Goal: Task Accomplishment & Management: Use online tool/utility

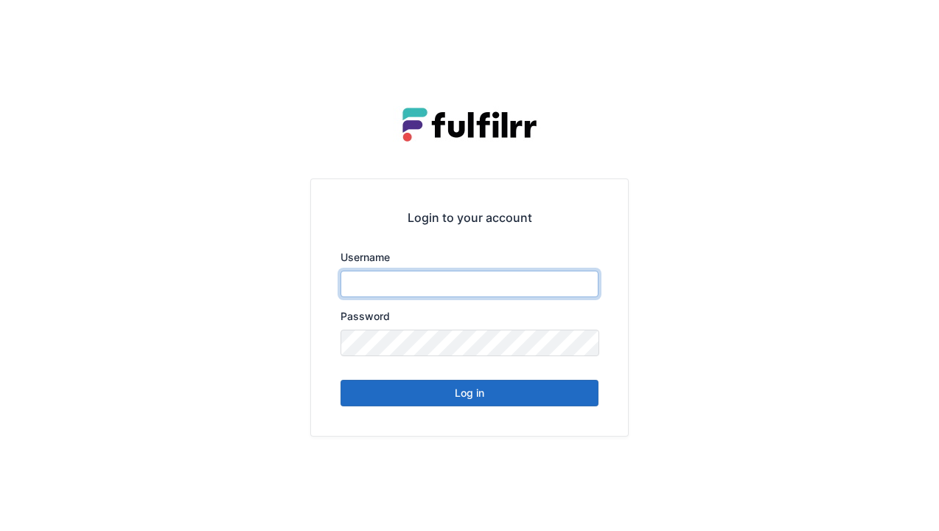
type input "******"
click at [468, 402] on button "Log in" at bounding box center [470, 393] width 258 height 27
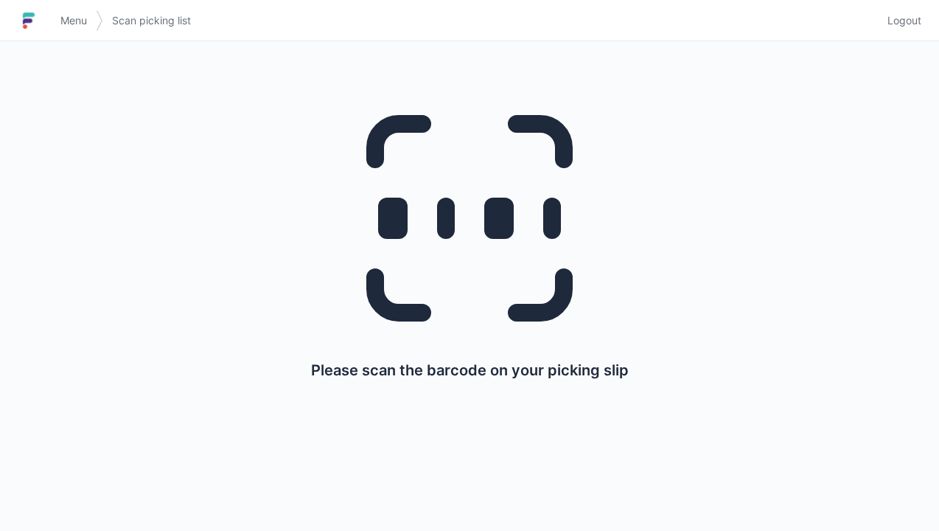
click at [80, 31] on link "Menu" at bounding box center [74, 20] width 44 height 27
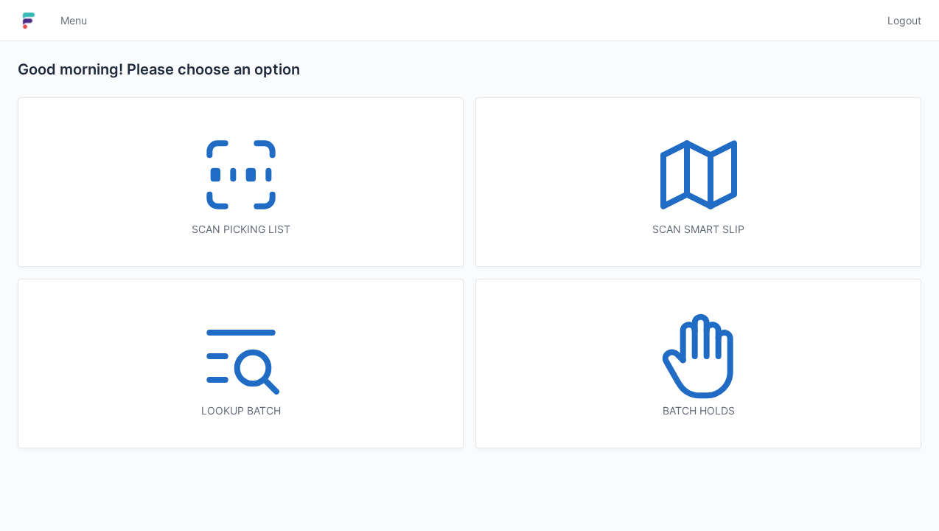
click at [702, 369] on icon at bounding box center [699, 356] width 94 height 94
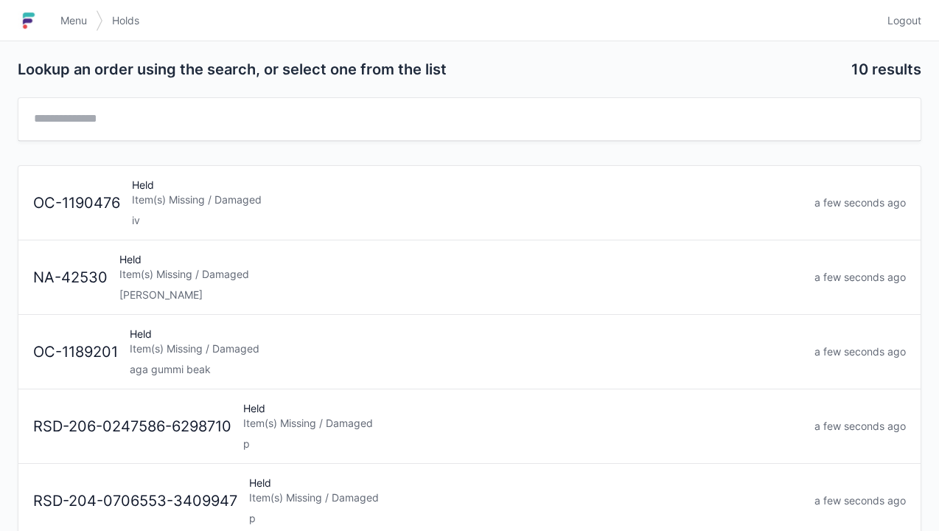
click at [188, 275] on div "Item(s) Missing / Damaged" at bounding box center [460, 274] width 683 height 15
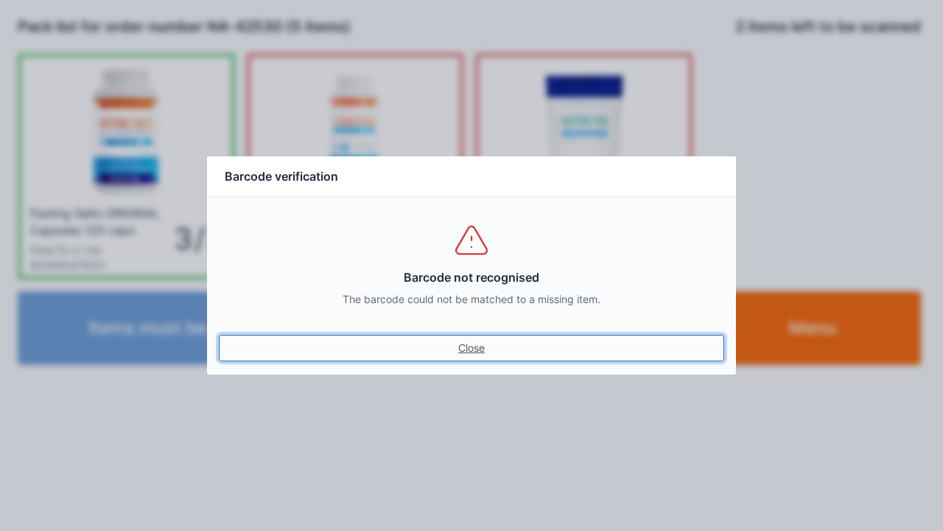
click at [469, 358] on link "Close" at bounding box center [472, 348] width 506 height 27
click at [469, 354] on link "Close" at bounding box center [472, 348] width 506 height 27
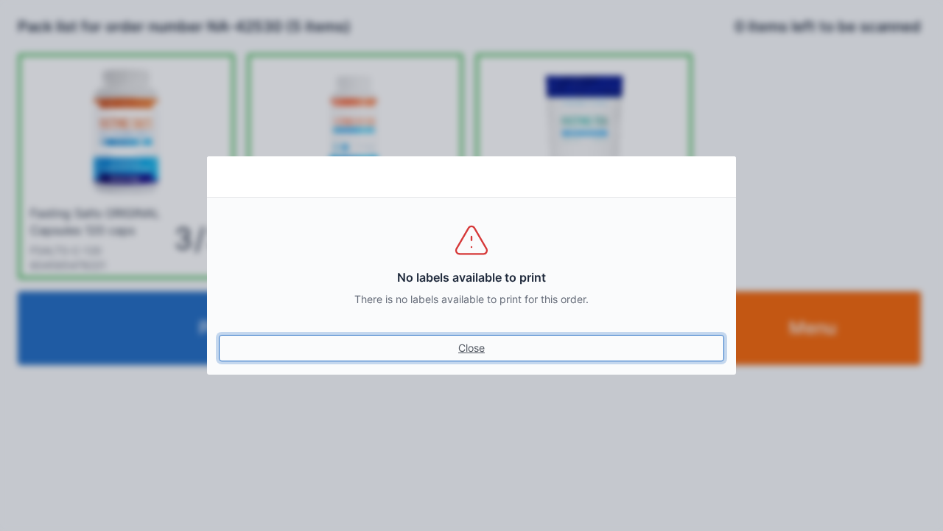
click at [469, 351] on link "Close" at bounding box center [472, 348] width 506 height 27
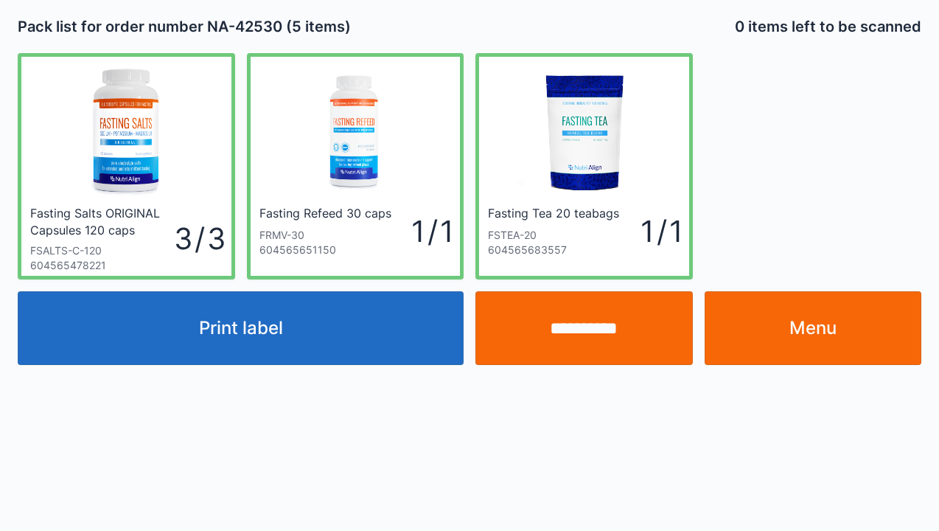
click at [814, 343] on link "Menu" at bounding box center [813, 328] width 217 height 74
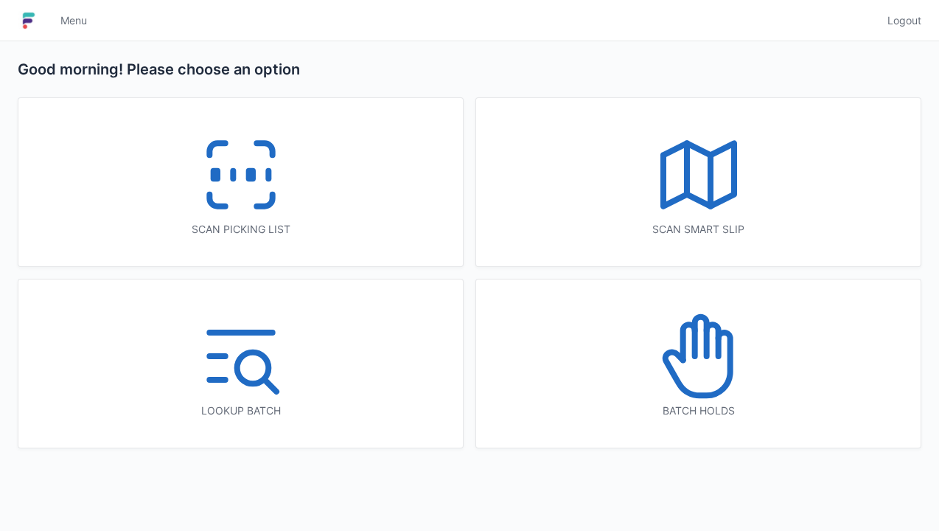
click at [240, 186] on icon at bounding box center [241, 175] width 94 height 94
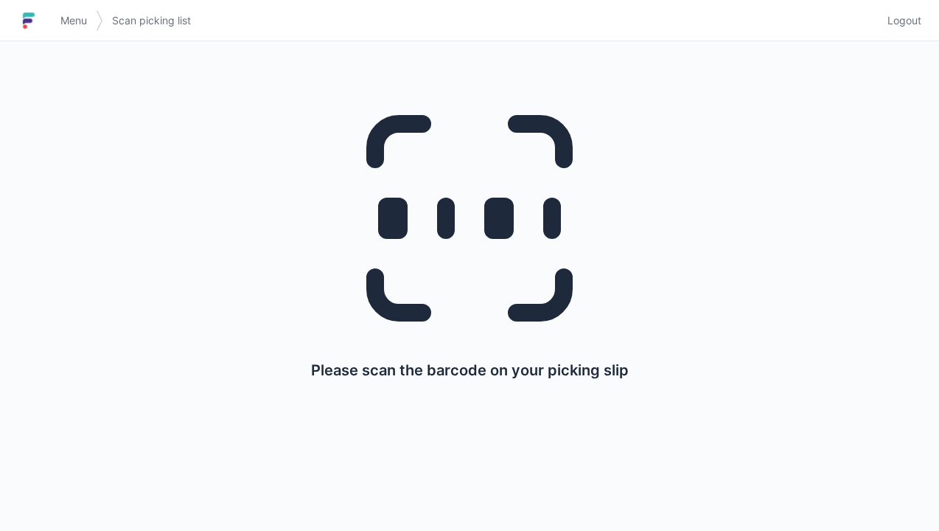
click at [80, 10] on link "Menu" at bounding box center [74, 20] width 44 height 27
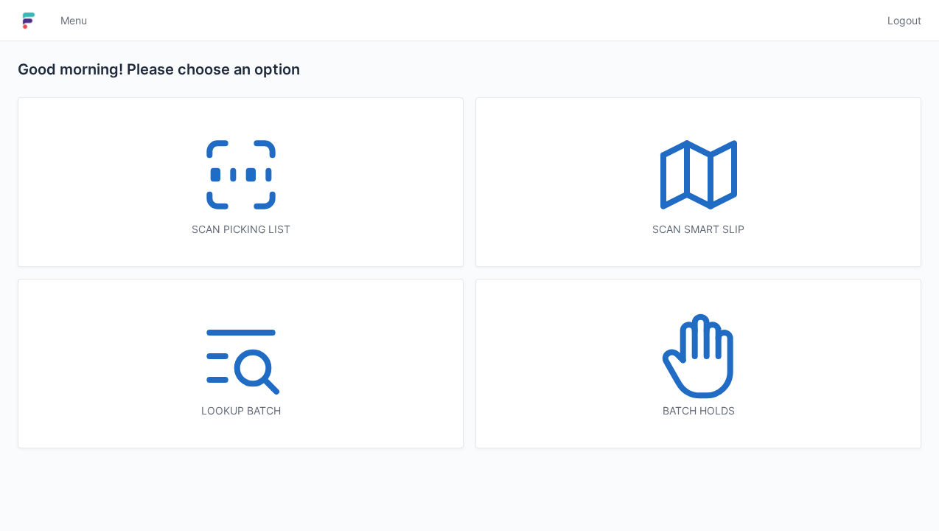
click at [700, 217] on icon at bounding box center [699, 175] width 94 height 94
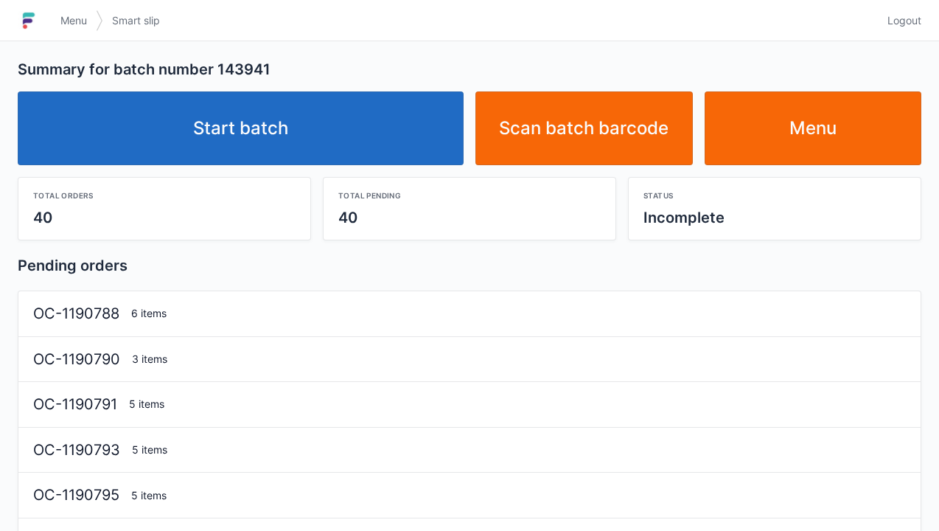
click at [265, 137] on link "Start batch" at bounding box center [241, 128] width 446 height 74
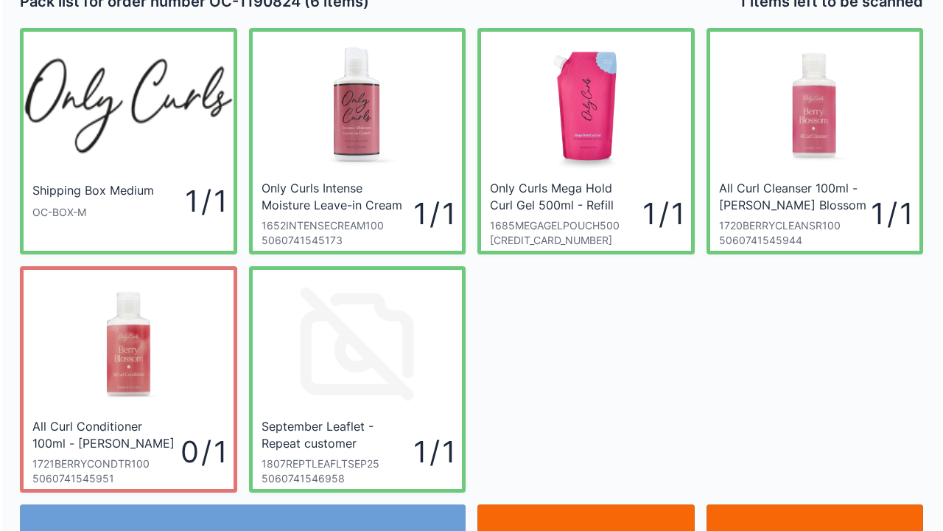
scroll to position [85, 0]
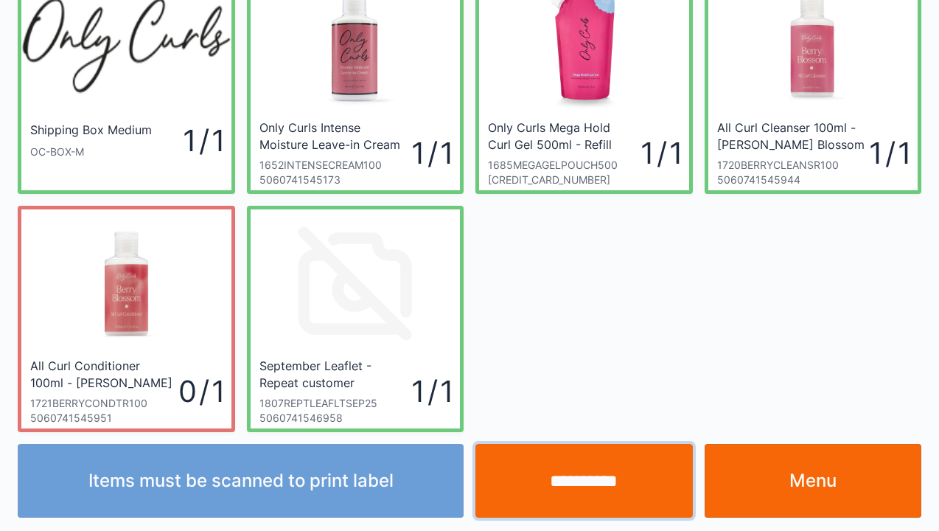
click at [596, 485] on input "**********" at bounding box center [583, 481] width 217 height 74
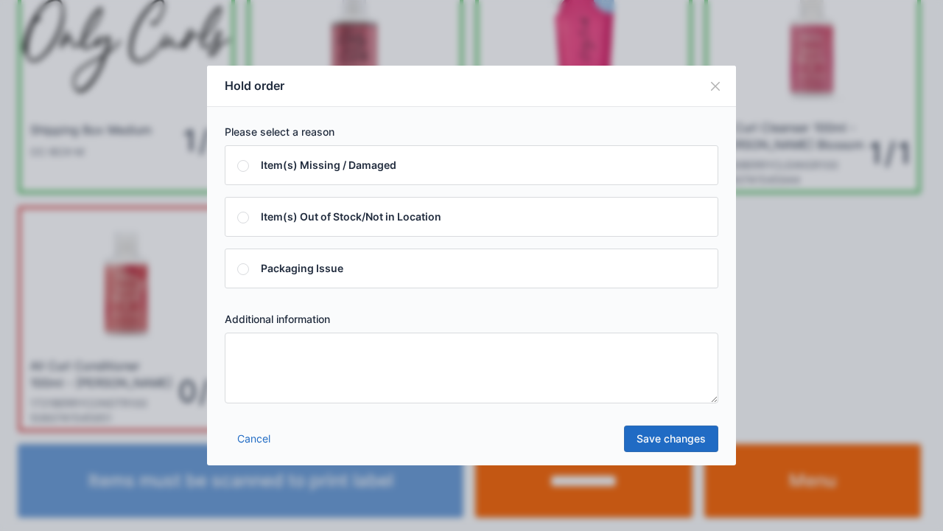
click at [244, 363] on textarea at bounding box center [472, 367] width 494 height 71
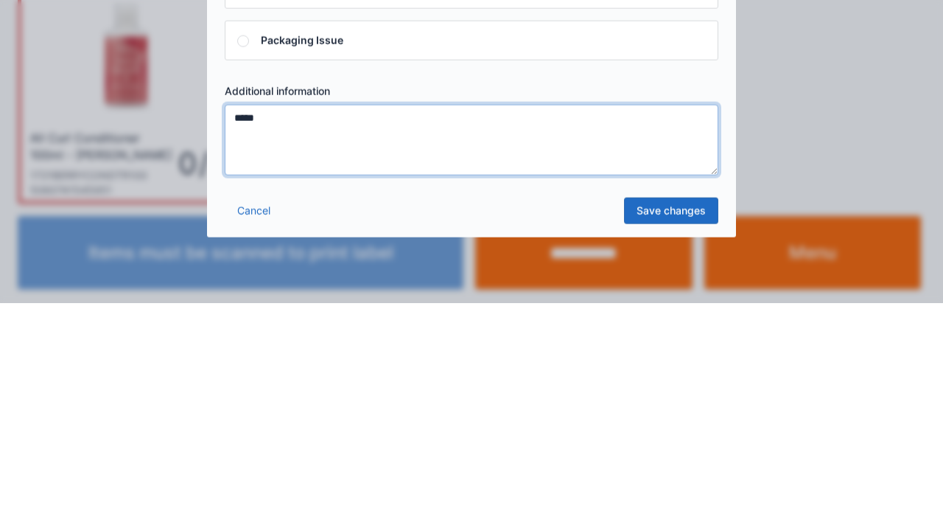
type textarea "*****"
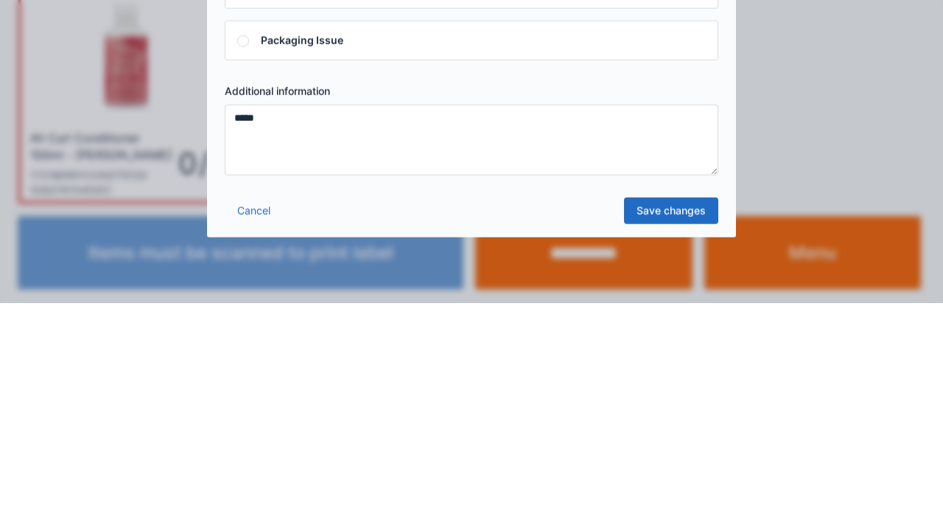
click at [670, 448] on link "Save changes" at bounding box center [671, 438] width 94 height 27
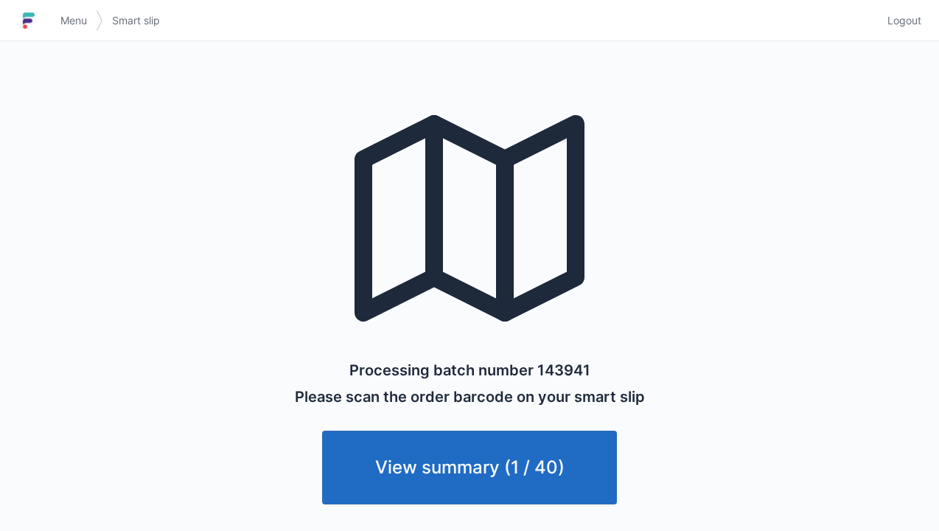
click at [82, 26] on span "Menu" at bounding box center [73, 20] width 27 height 15
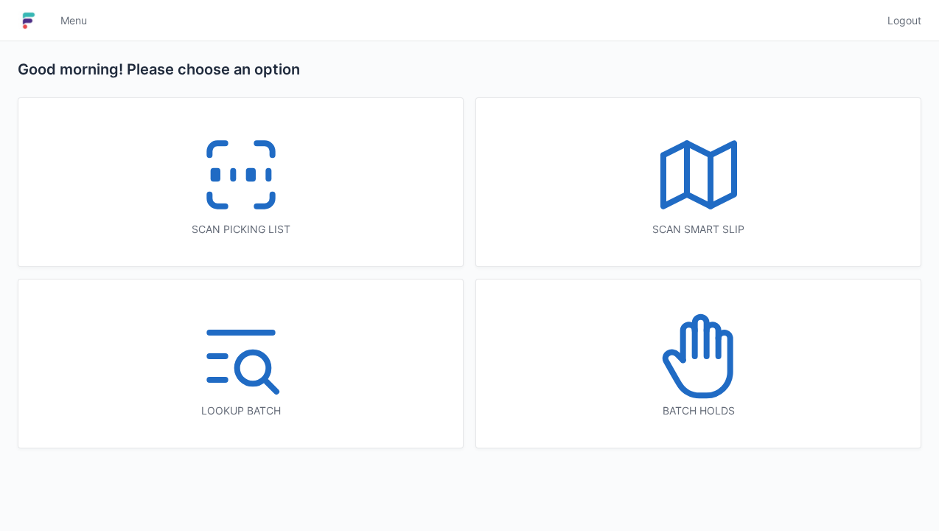
click at [224, 191] on icon at bounding box center [241, 175] width 94 height 94
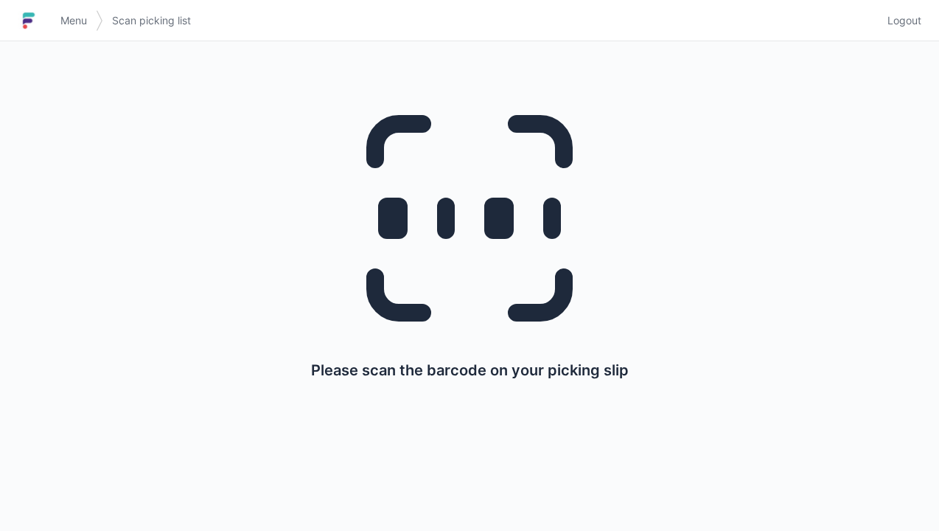
click at [75, 31] on link "Menu" at bounding box center [74, 20] width 44 height 27
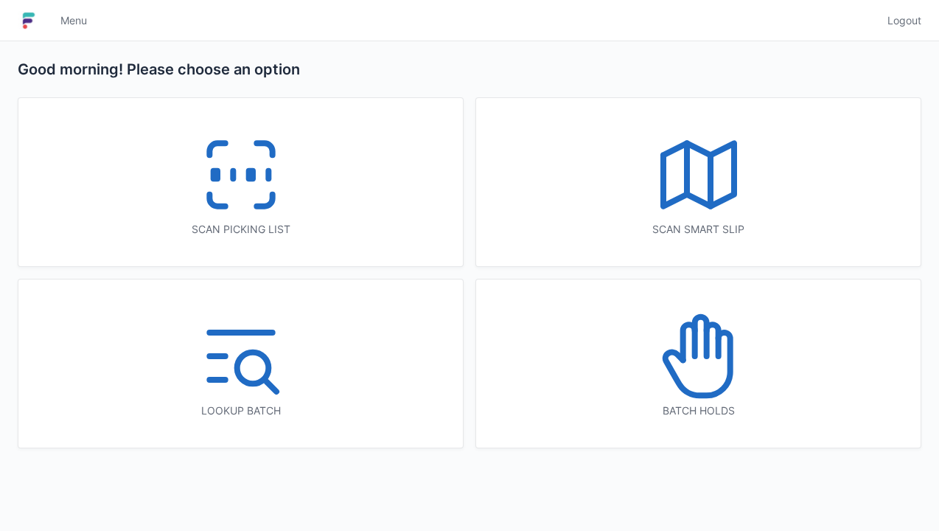
click at [238, 188] on icon at bounding box center [241, 175] width 94 height 94
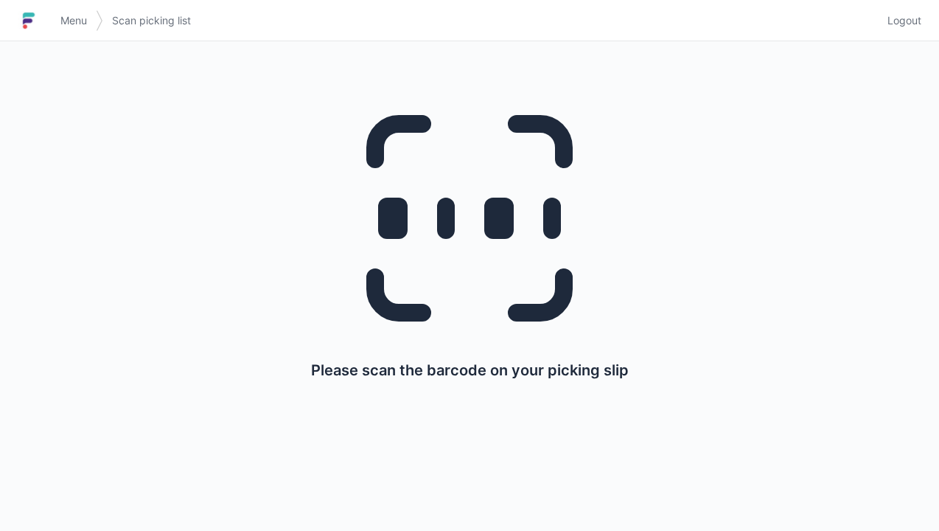
click at [77, 26] on span "Menu" at bounding box center [73, 20] width 27 height 15
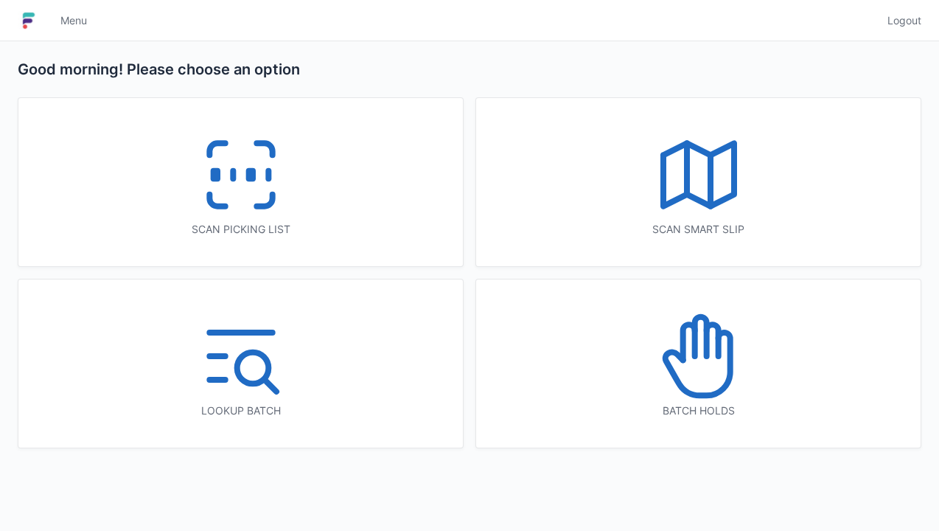
click at [684, 363] on icon at bounding box center [699, 356] width 94 height 94
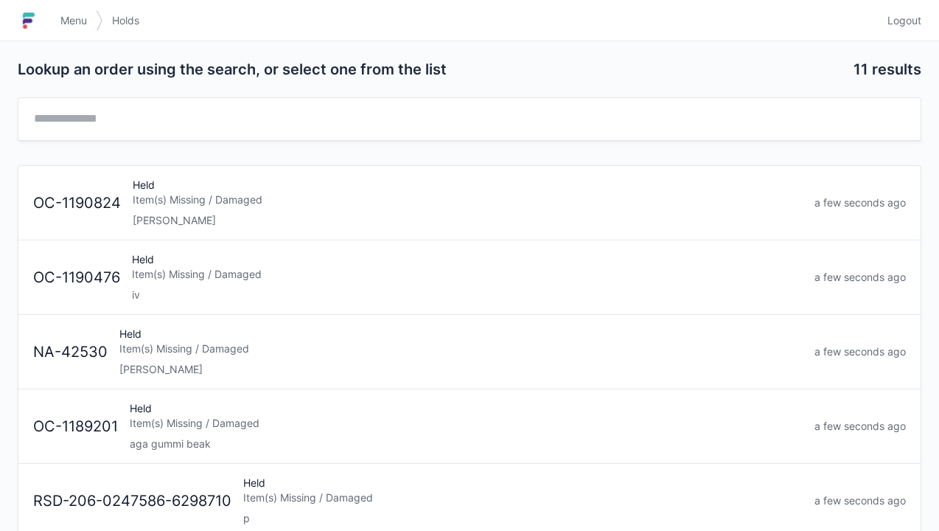
click at [186, 213] on div "[PERSON_NAME]" at bounding box center [468, 220] width 670 height 15
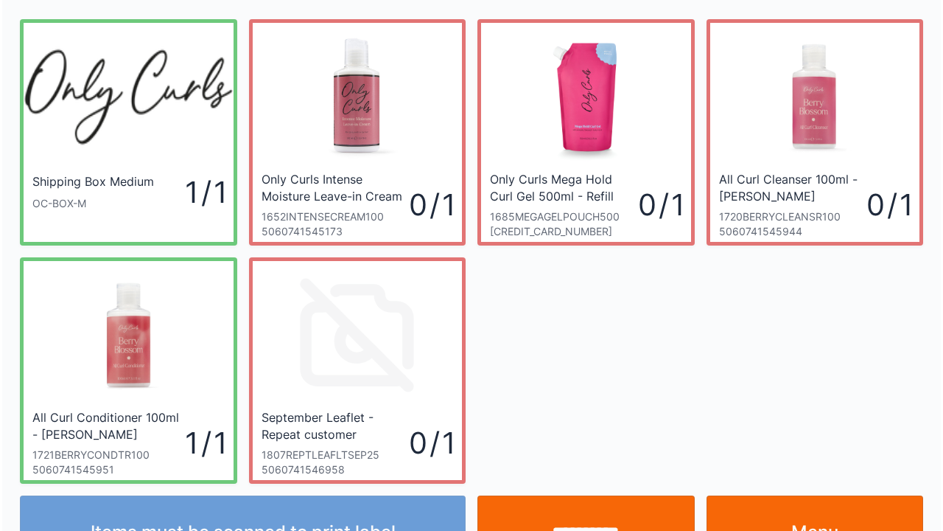
scroll to position [41, 0]
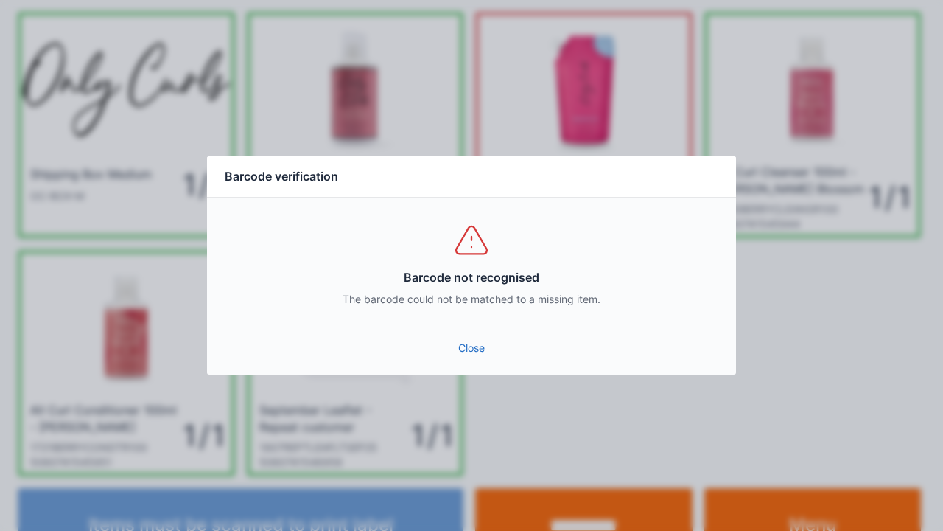
click at [467, 352] on link "Close" at bounding box center [472, 348] width 506 height 27
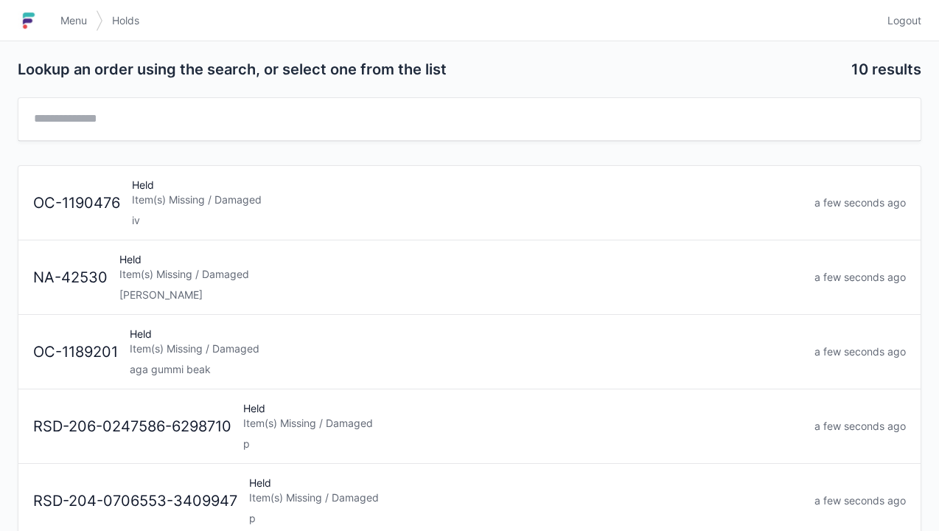
click at [72, 24] on span "Menu" at bounding box center [73, 20] width 27 height 15
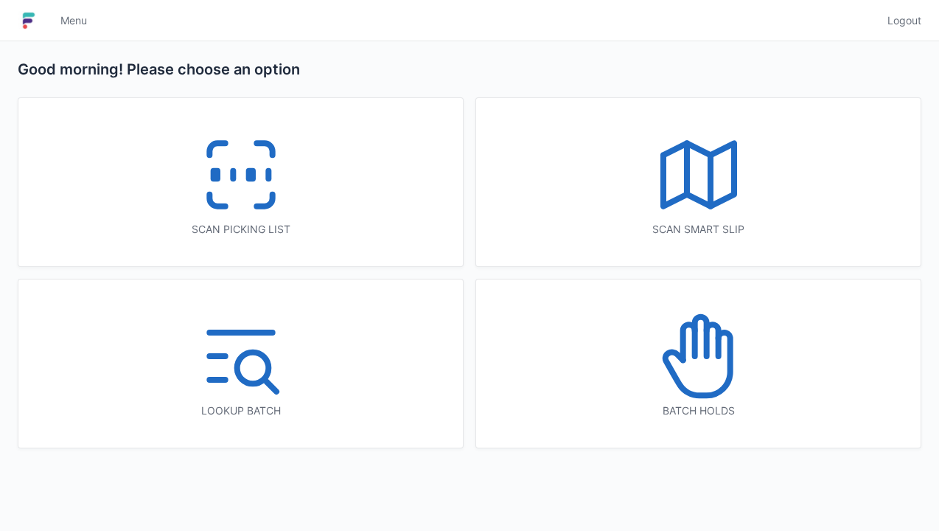
click at [251, 219] on icon at bounding box center [241, 175] width 94 height 94
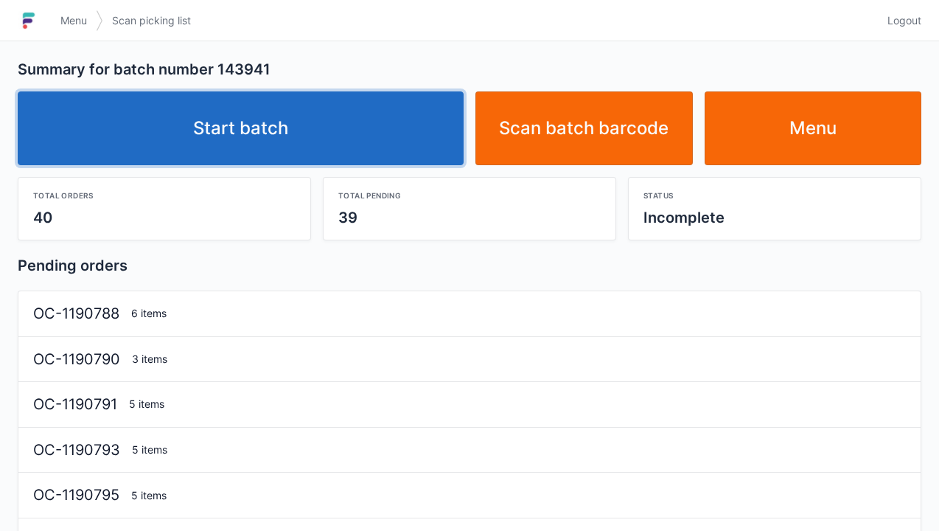
click at [253, 137] on link "Start batch" at bounding box center [241, 128] width 446 height 74
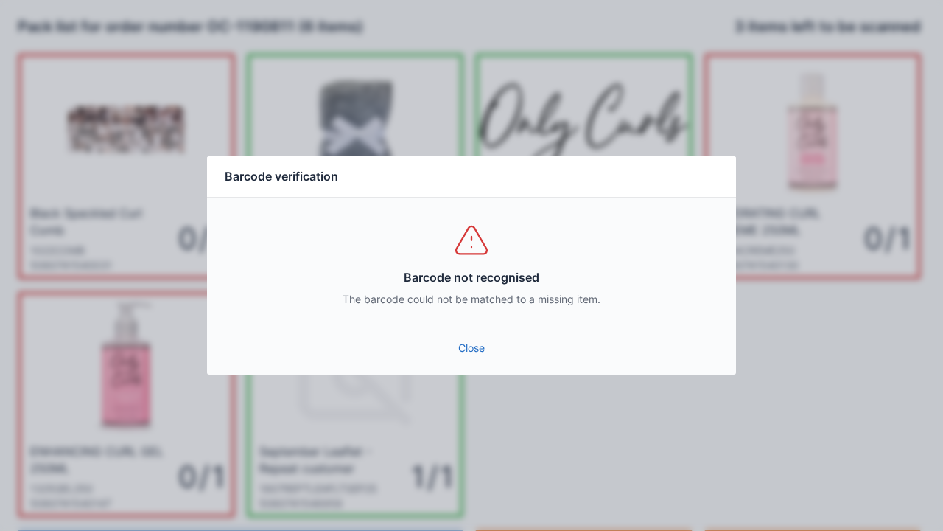
click at [474, 348] on link "Close" at bounding box center [472, 348] width 506 height 27
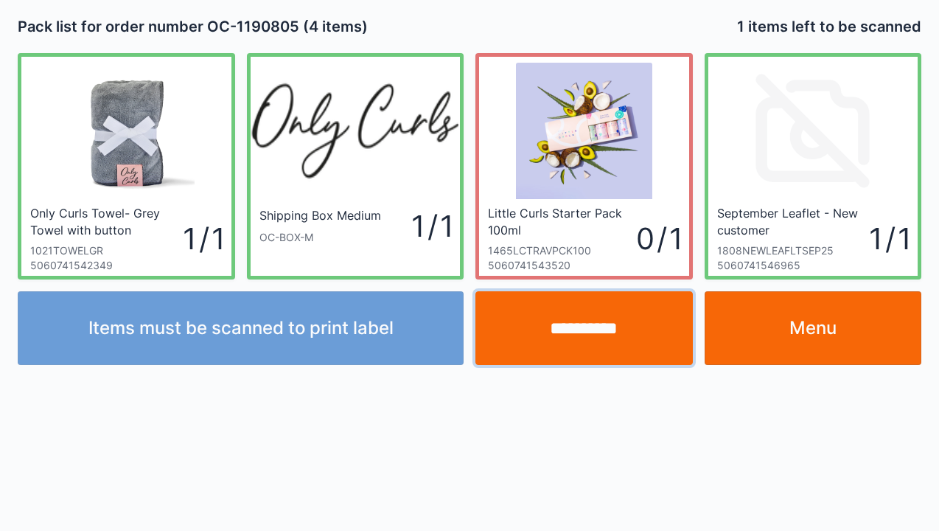
click at [598, 336] on input "**********" at bounding box center [583, 328] width 217 height 74
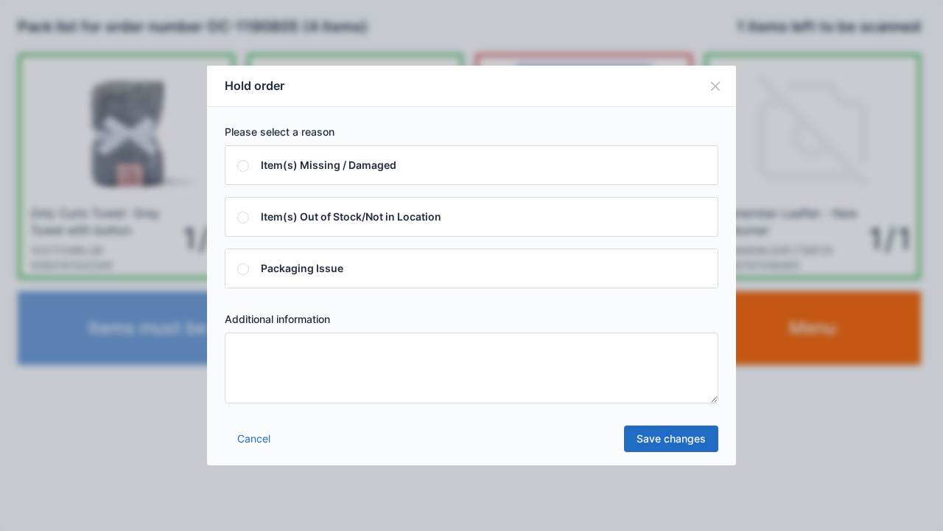
click at [245, 363] on textarea at bounding box center [472, 367] width 494 height 71
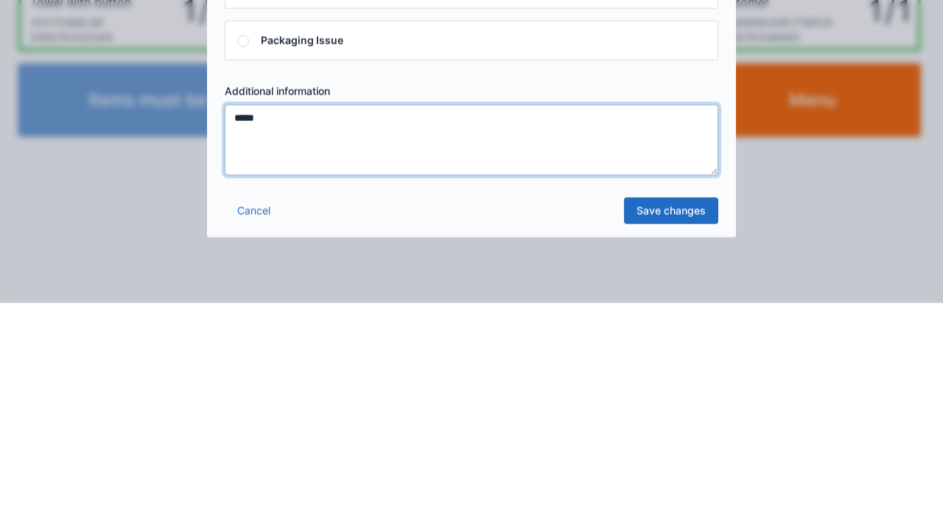
type textarea "*****"
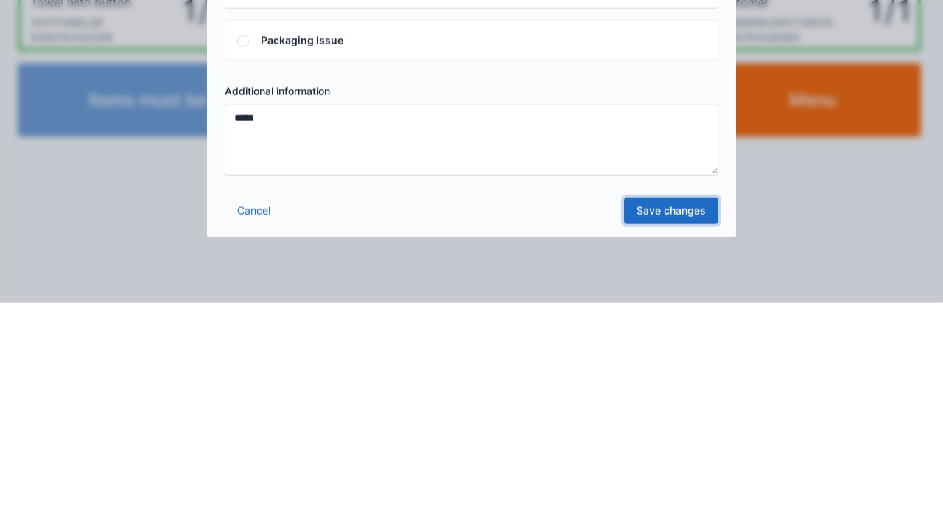
click at [676, 447] on link "Save changes" at bounding box center [671, 438] width 94 height 27
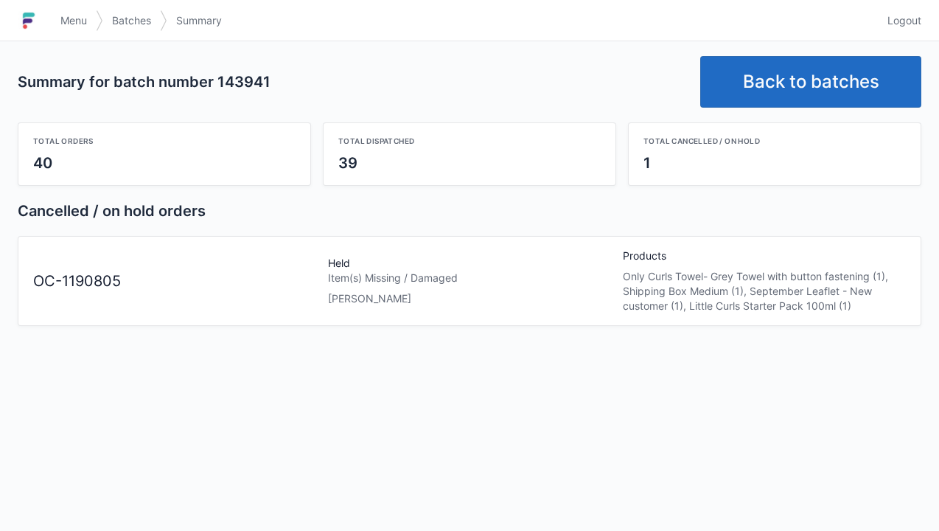
click at [78, 29] on link "Menu" at bounding box center [74, 20] width 44 height 27
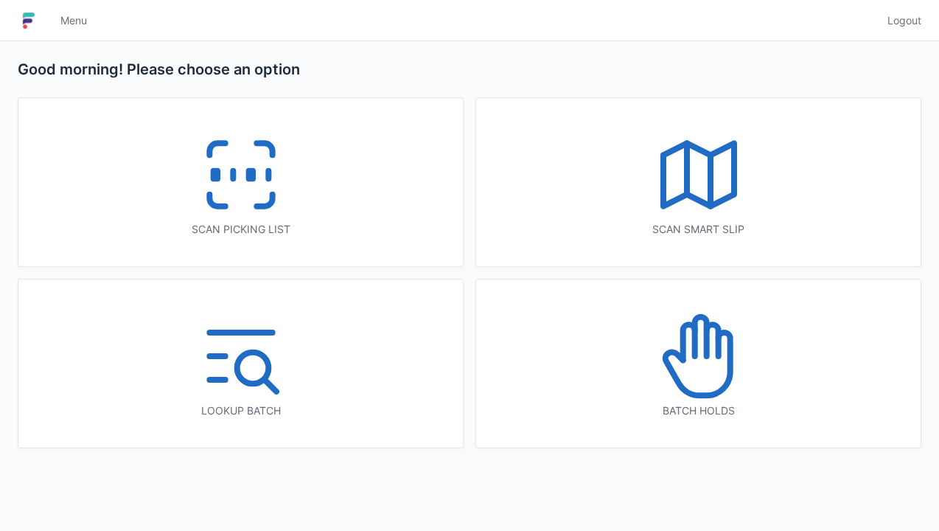
click at [712, 371] on icon at bounding box center [699, 356] width 94 height 94
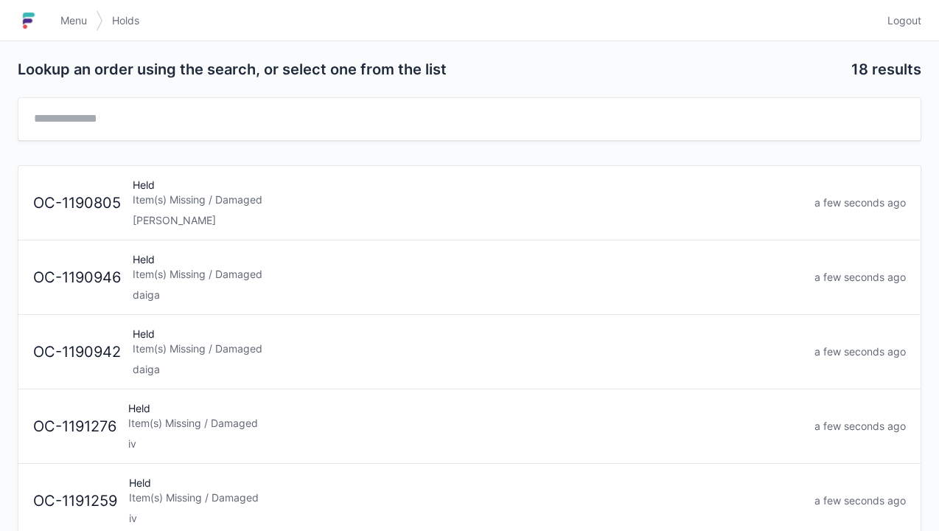
click at [170, 209] on div "Held Item(s) Missing / Damaged [PERSON_NAME]" at bounding box center [468, 203] width 682 height 50
click at [80, 32] on link "Menu" at bounding box center [74, 20] width 44 height 27
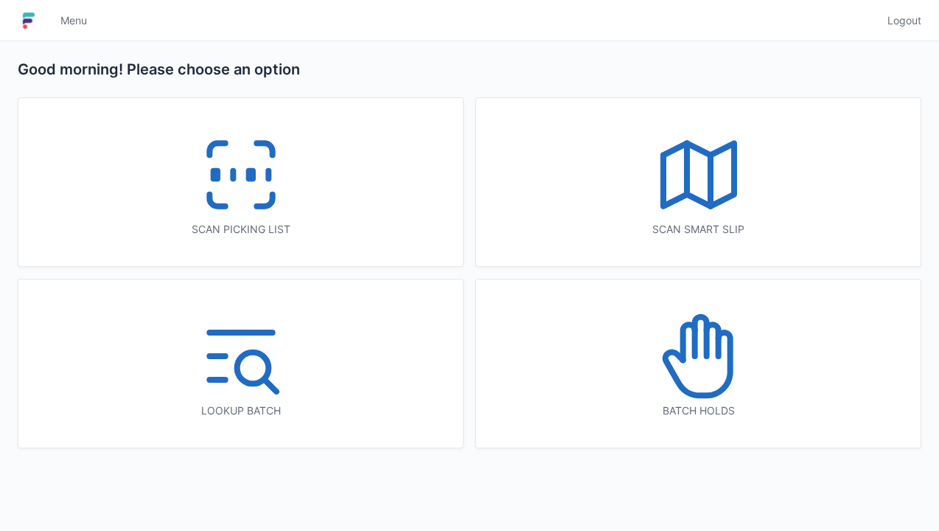
click at [251, 185] on icon at bounding box center [241, 175] width 94 height 94
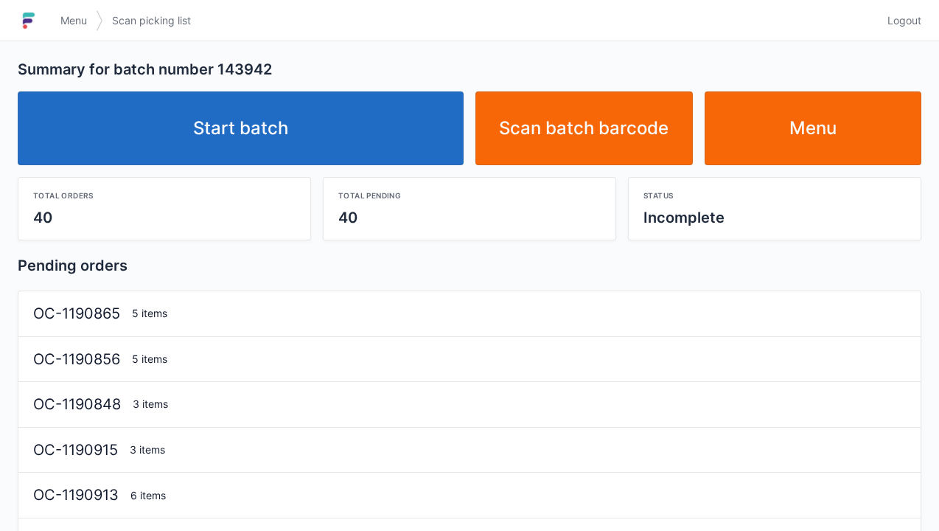
click at [254, 142] on link "Start batch" at bounding box center [241, 128] width 446 height 74
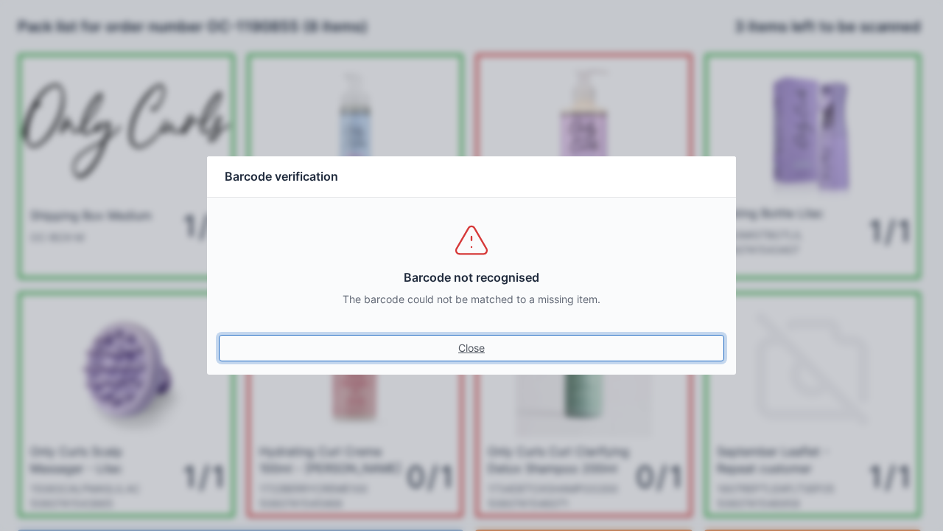
click at [486, 358] on link "Close" at bounding box center [472, 348] width 506 height 27
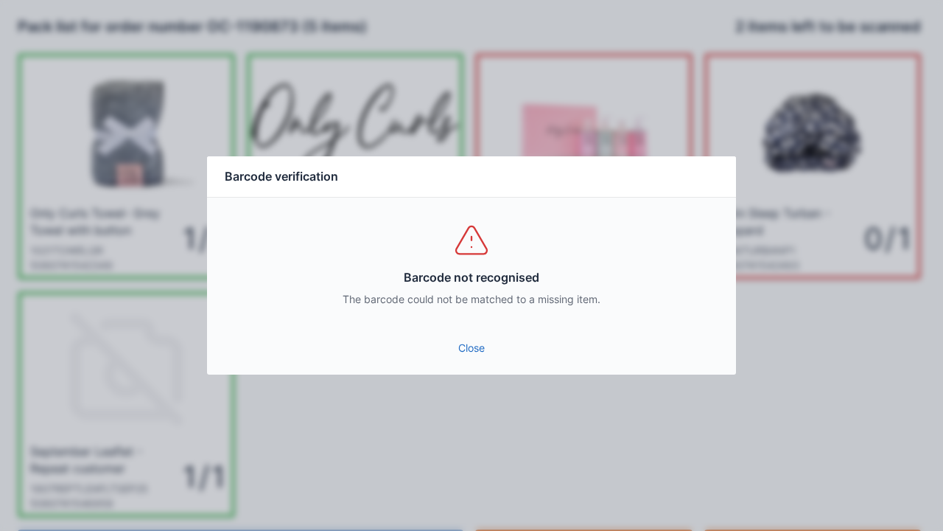
click at [478, 352] on link "Close" at bounding box center [472, 348] width 506 height 27
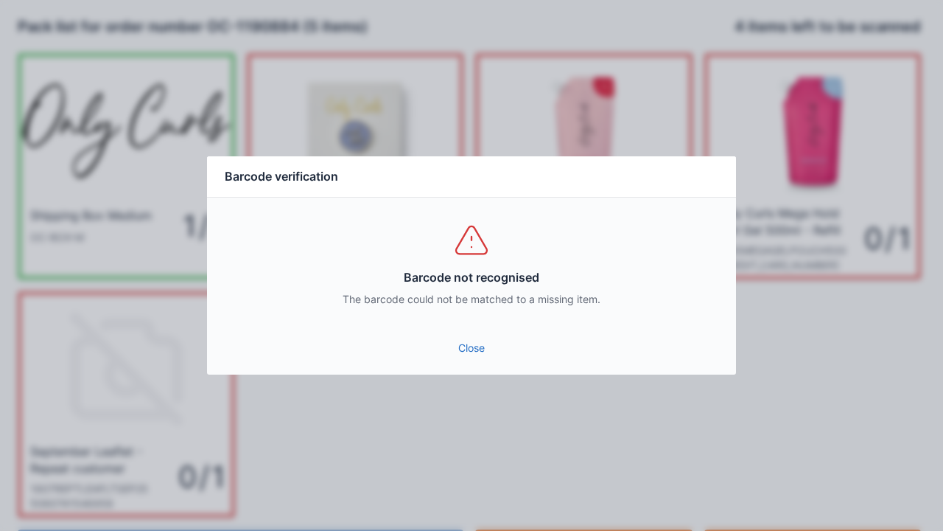
click at [472, 371] on div "Close" at bounding box center [471, 352] width 529 height 44
click at [470, 342] on link "Close" at bounding box center [472, 348] width 506 height 27
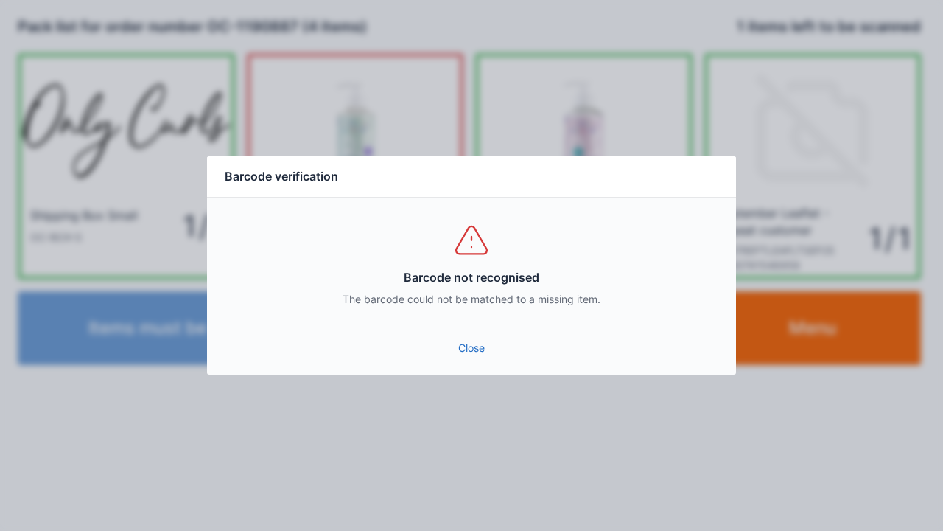
click at [471, 357] on link "Close" at bounding box center [472, 348] width 506 height 27
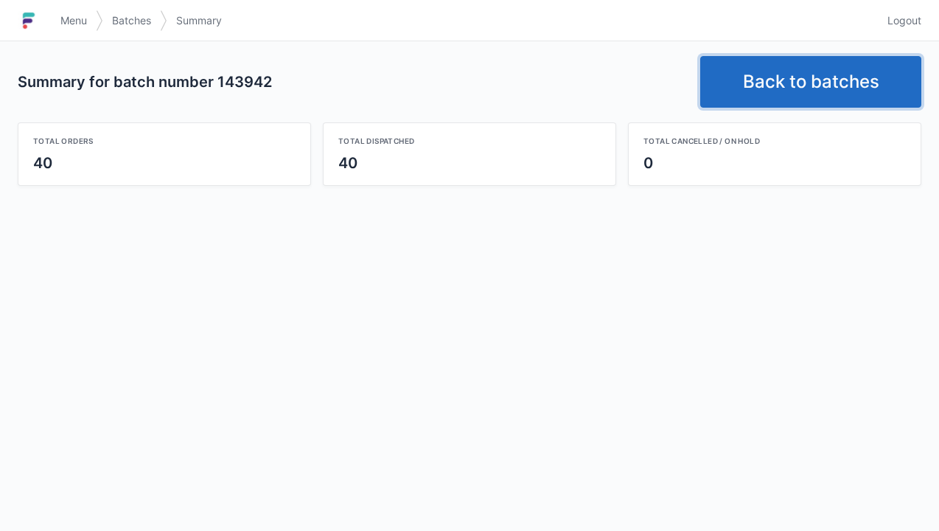
click at [809, 91] on link "Back to batches" at bounding box center [810, 82] width 221 height 52
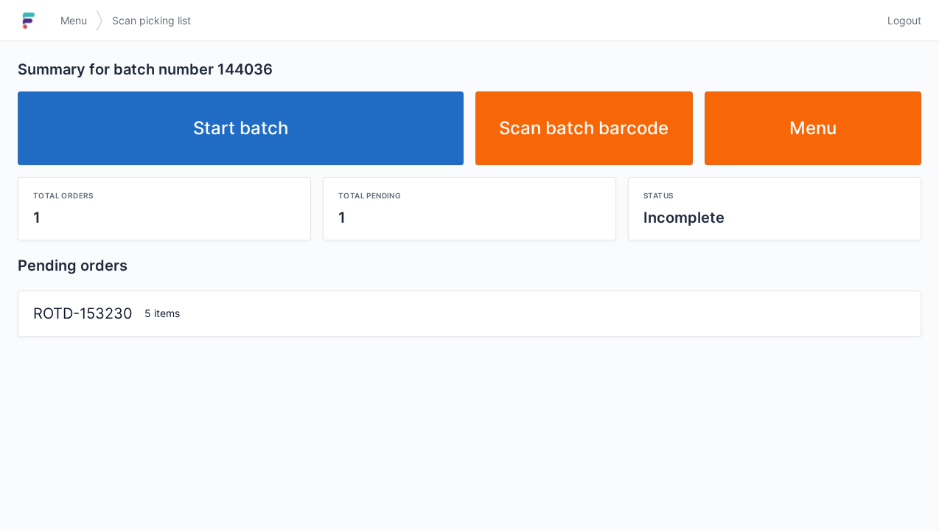
click at [242, 148] on link "Start batch" at bounding box center [241, 128] width 446 height 74
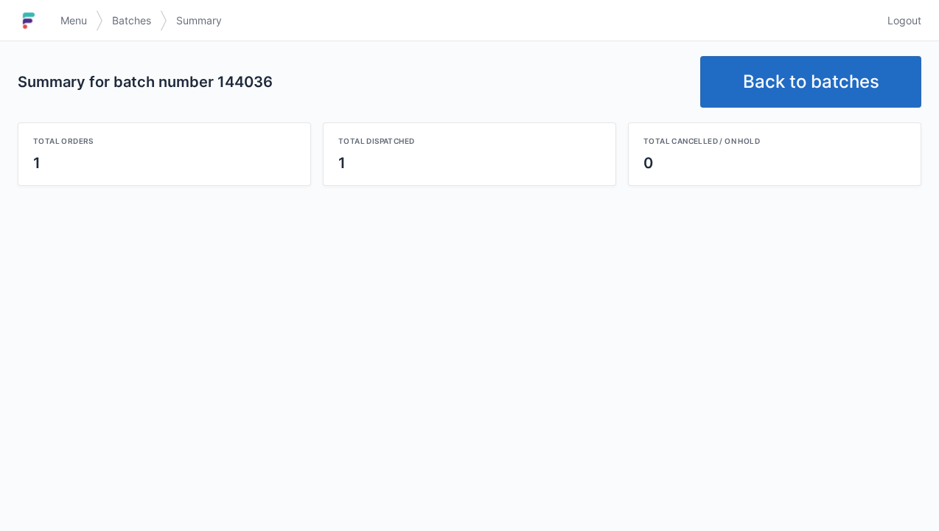
click at [811, 82] on link "Back to batches" at bounding box center [810, 82] width 221 height 52
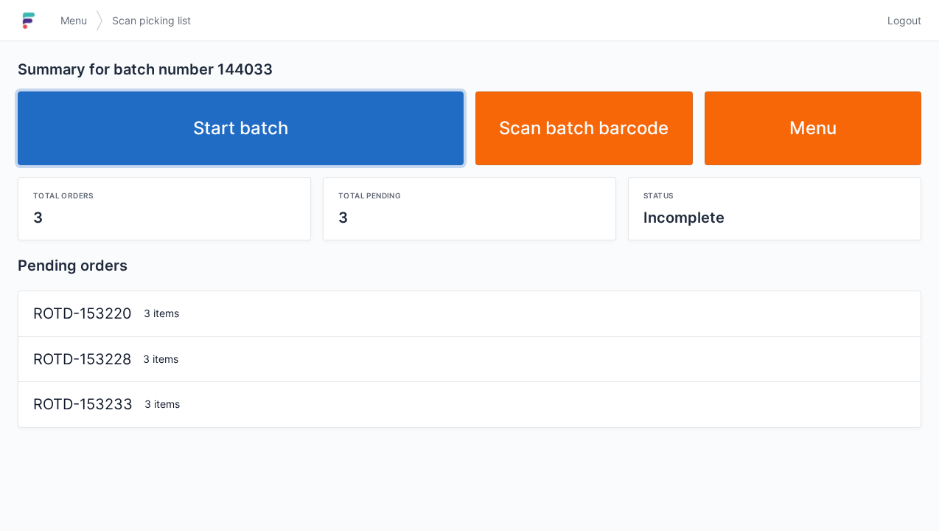
click at [254, 147] on link "Start batch" at bounding box center [241, 128] width 446 height 74
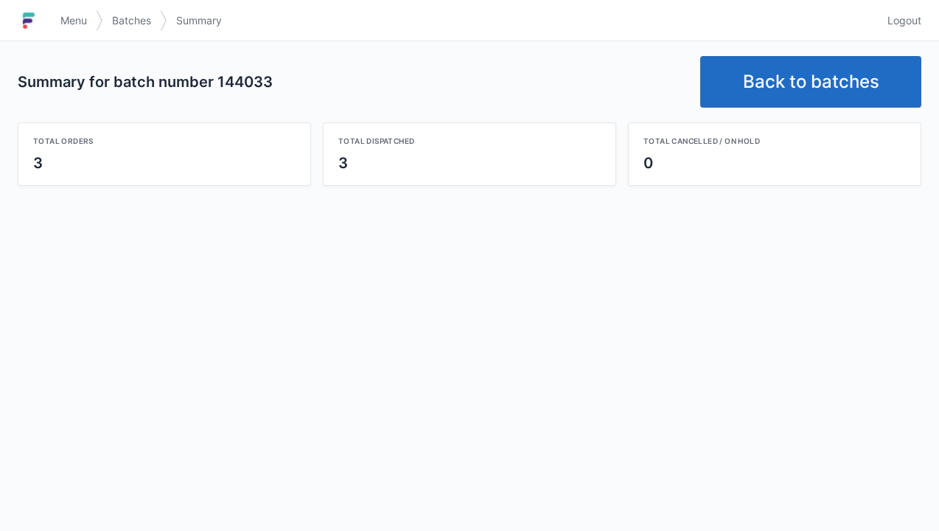
click at [816, 75] on link "Back to batches" at bounding box center [810, 82] width 221 height 52
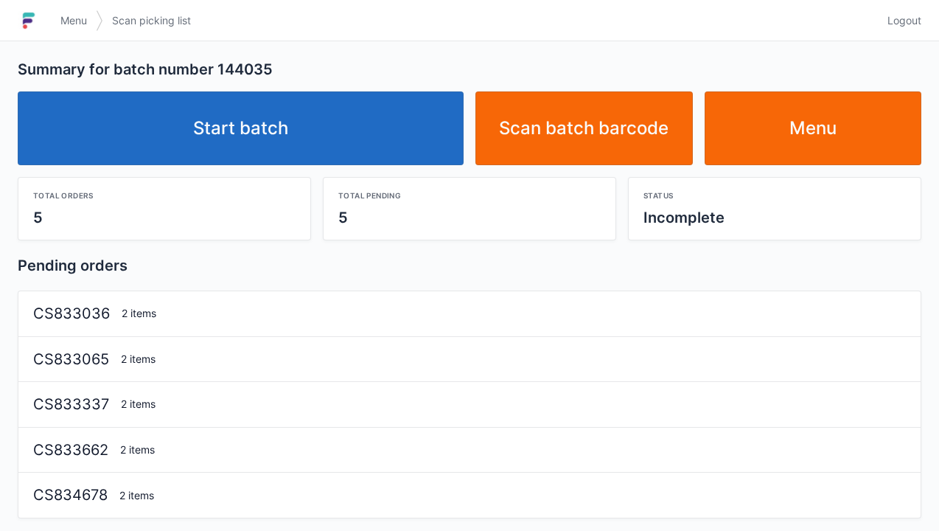
click at [259, 149] on link "Start batch" at bounding box center [241, 128] width 446 height 74
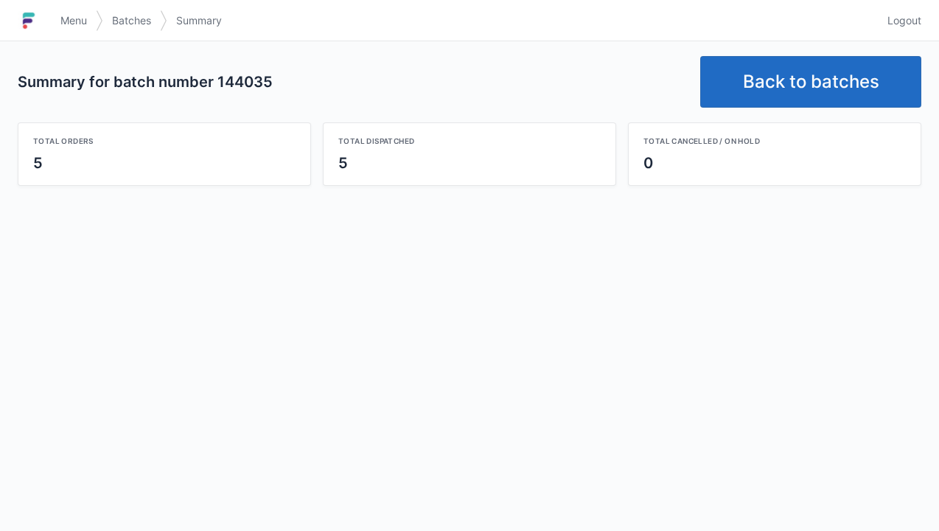
click at [817, 76] on link "Back to batches" at bounding box center [810, 82] width 221 height 52
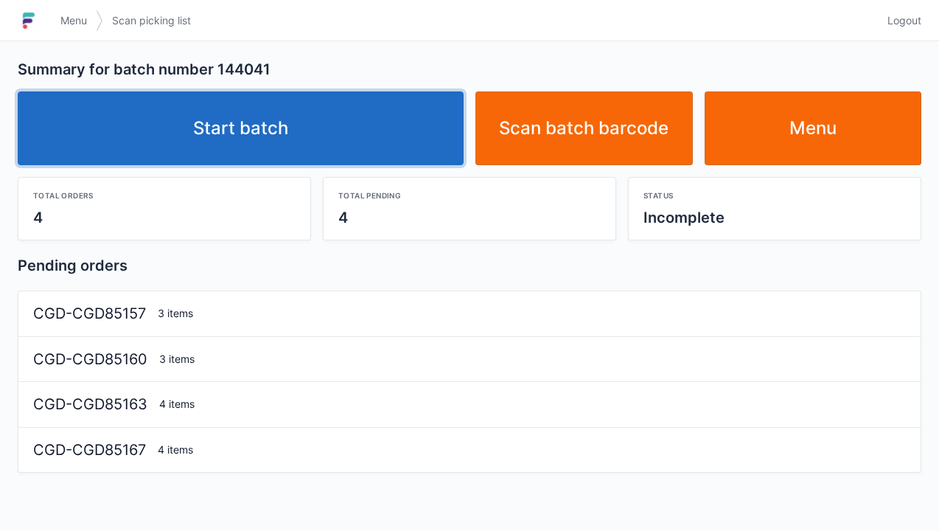
click at [301, 125] on link "Start batch" at bounding box center [241, 128] width 446 height 74
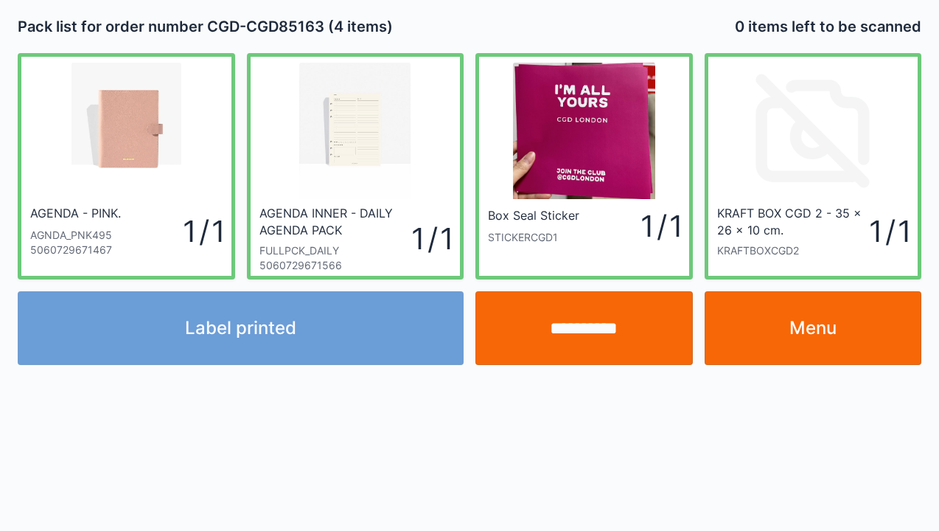
click at [587, 334] on input "**********" at bounding box center [583, 328] width 217 height 74
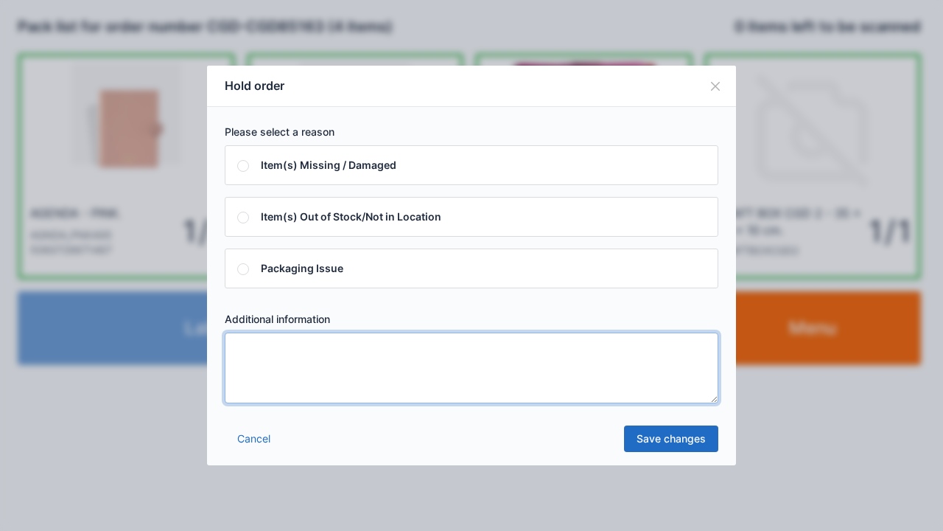
click at [237, 344] on textarea at bounding box center [472, 367] width 494 height 71
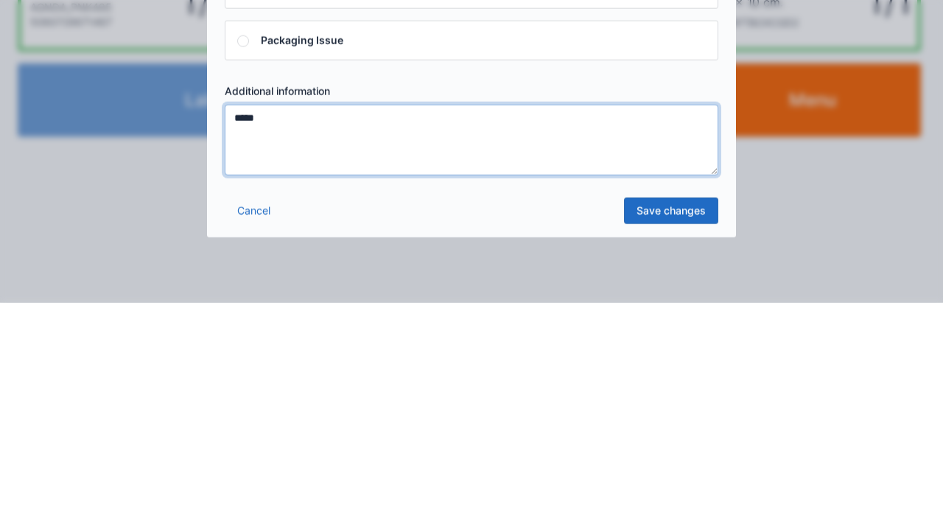
type textarea "*****"
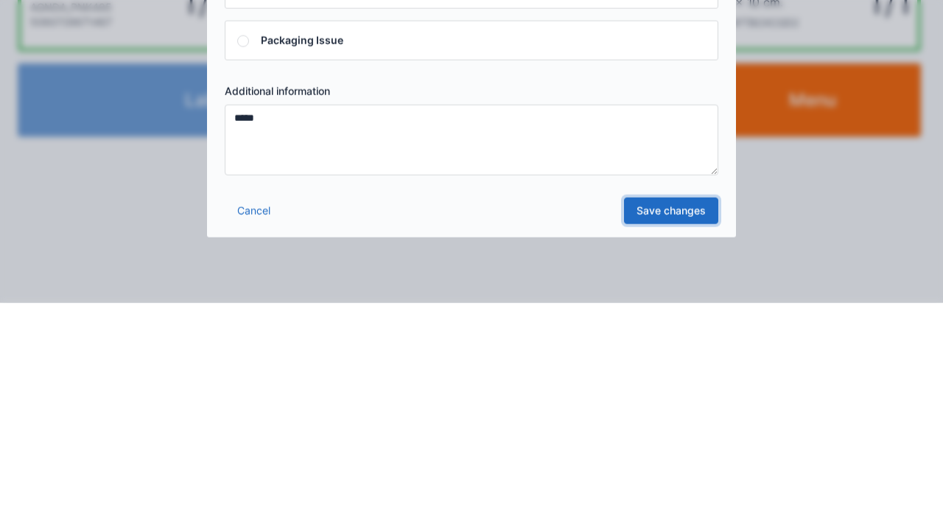
click at [674, 441] on link "Save changes" at bounding box center [671, 438] width 94 height 27
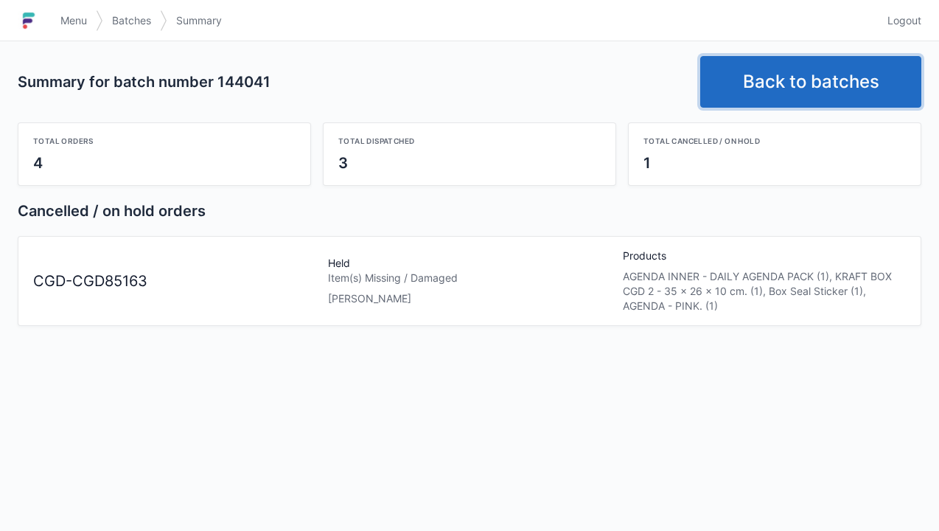
click at [817, 86] on link "Back to batches" at bounding box center [810, 82] width 221 height 52
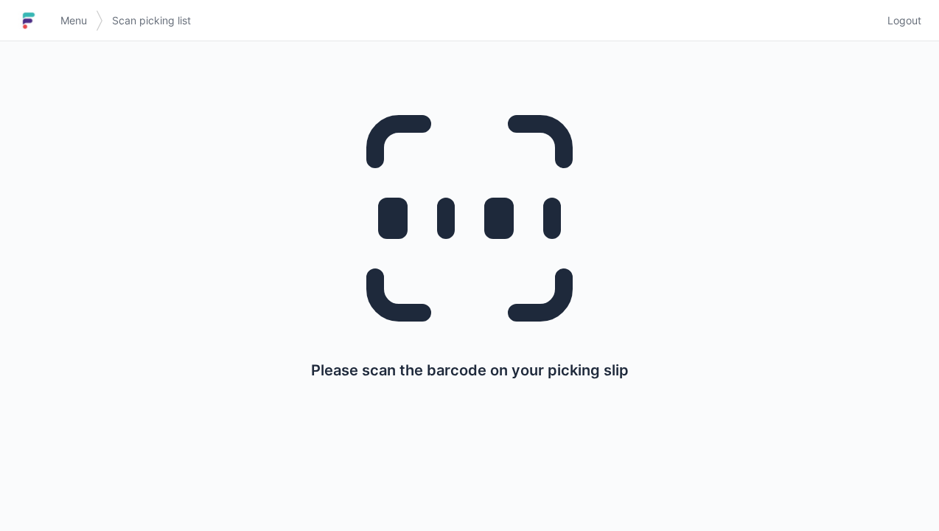
click at [83, 10] on link "Menu" at bounding box center [74, 20] width 44 height 27
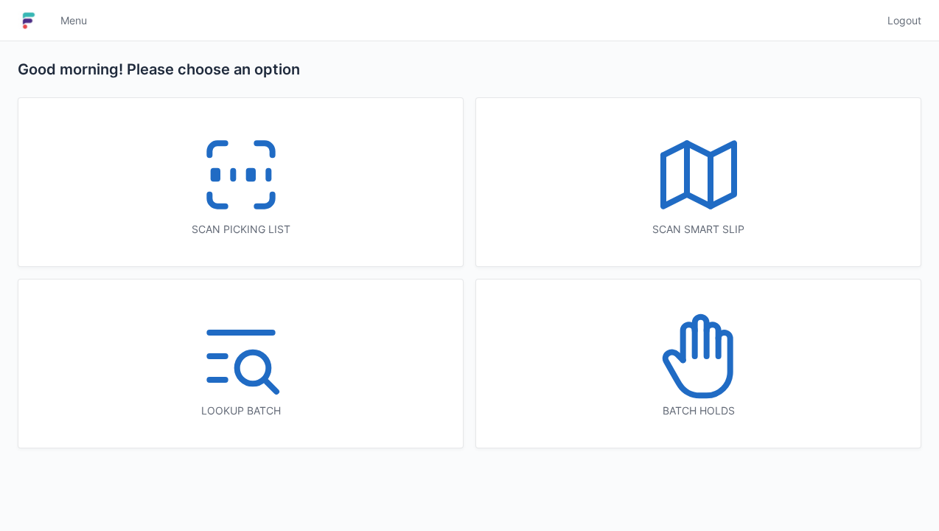
click at [242, 189] on icon at bounding box center [241, 175] width 94 height 94
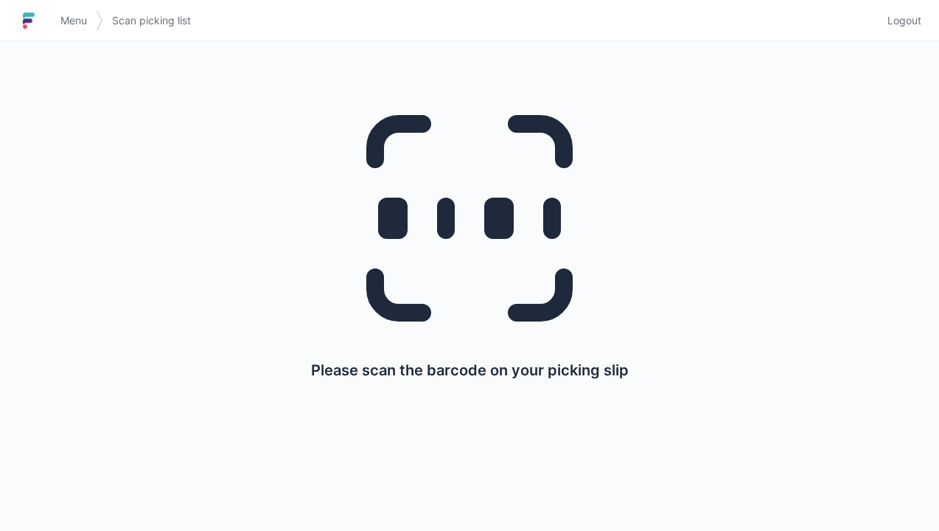
click at [80, 26] on span "Menu" at bounding box center [73, 20] width 27 height 15
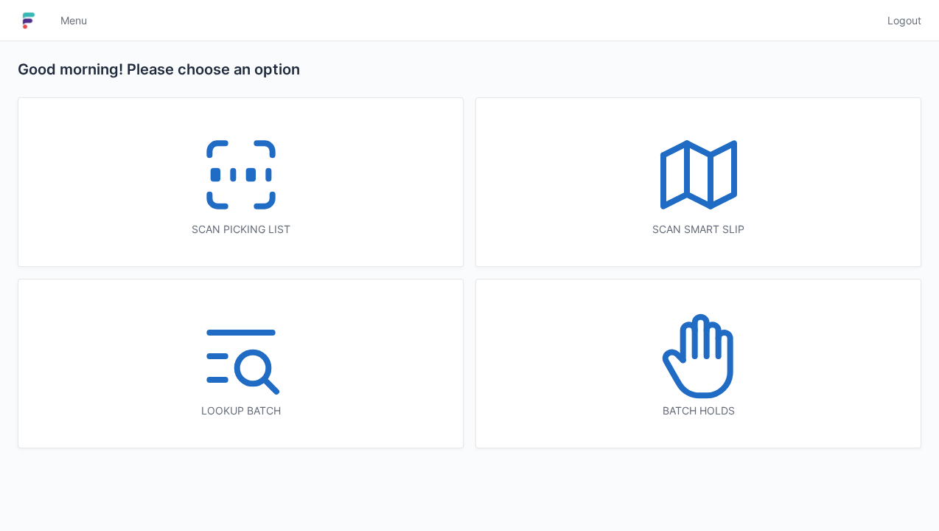
click at [233, 175] on line at bounding box center [233, 175] width 0 height 8
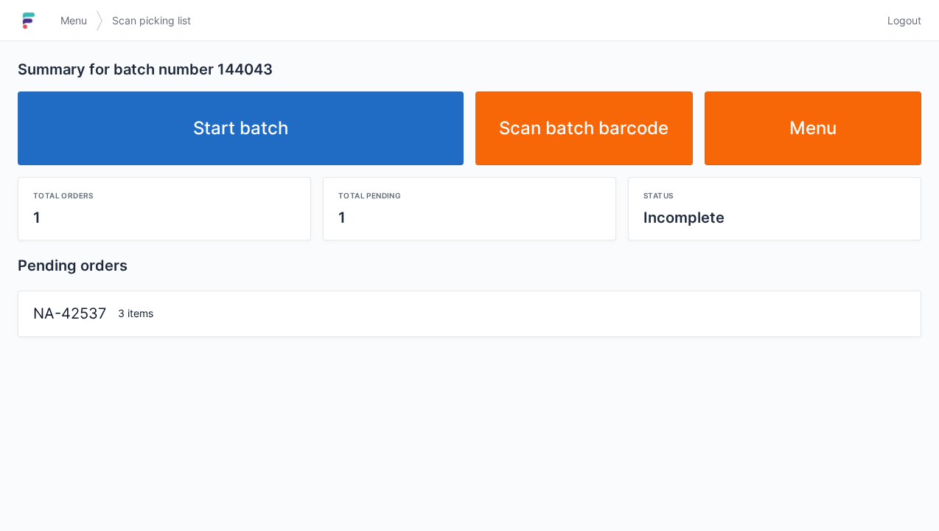
click at [282, 144] on link "Start batch" at bounding box center [241, 128] width 446 height 74
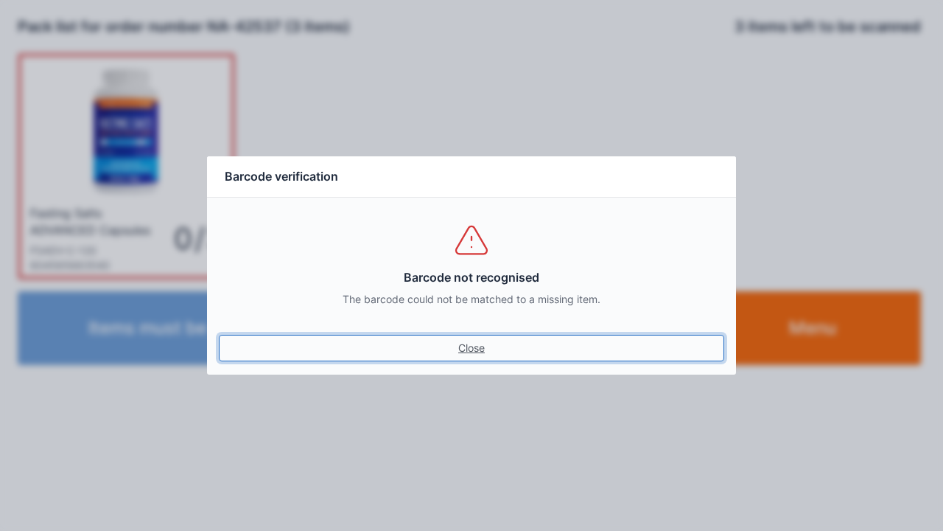
click at [489, 360] on link "Close" at bounding box center [472, 348] width 506 height 27
click at [483, 345] on link "Close" at bounding box center [472, 348] width 506 height 27
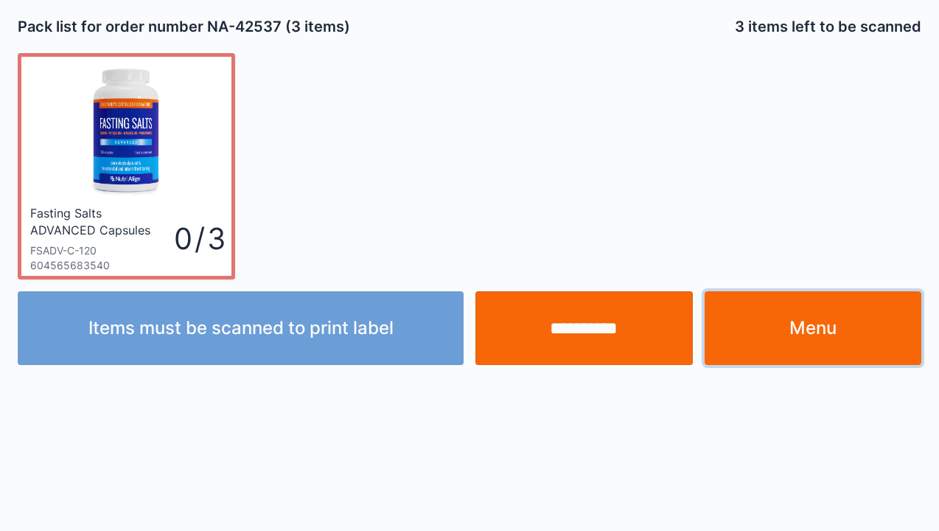
click at [809, 339] on link "Menu" at bounding box center [813, 328] width 217 height 74
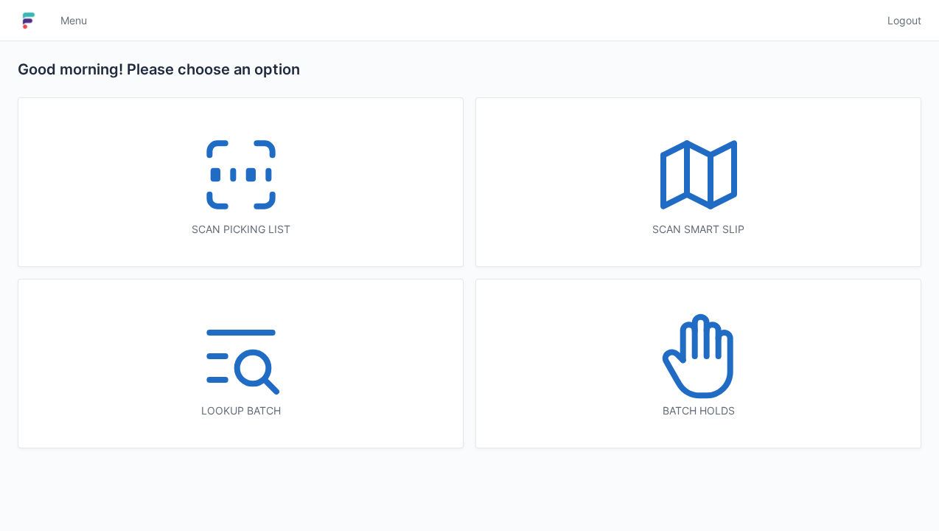
click at [224, 152] on icon at bounding box center [241, 175] width 94 height 94
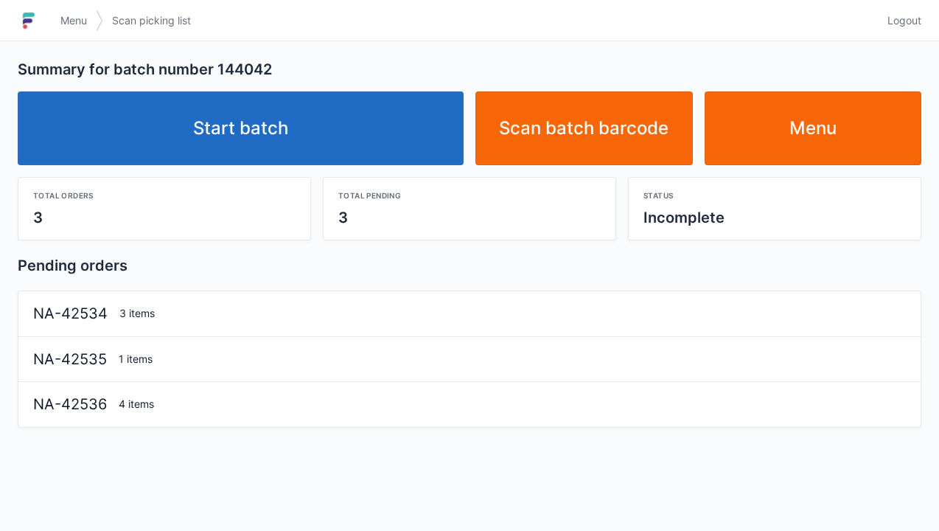
click at [273, 146] on link "Start batch" at bounding box center [241, 128] width 446 height 74
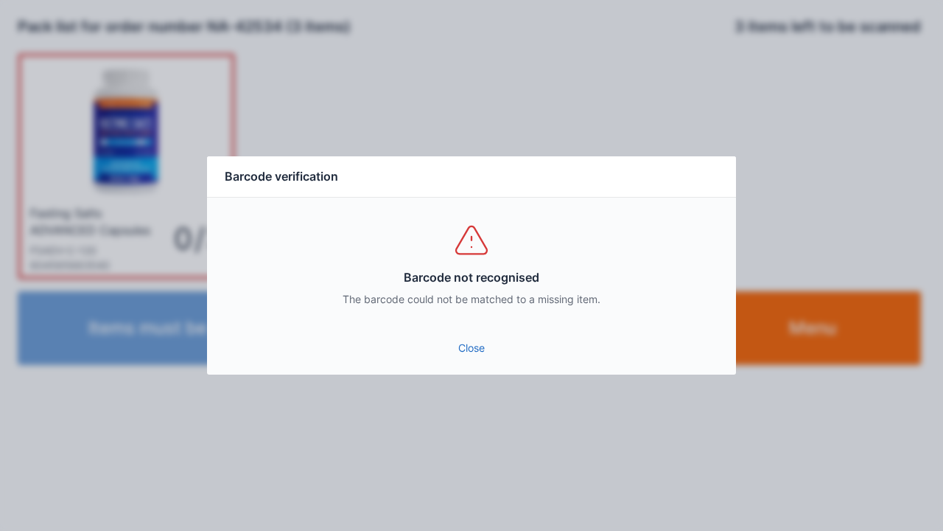
click at [460, 351] on link "Close" at bounding box center [472, 348] width 506 height 27
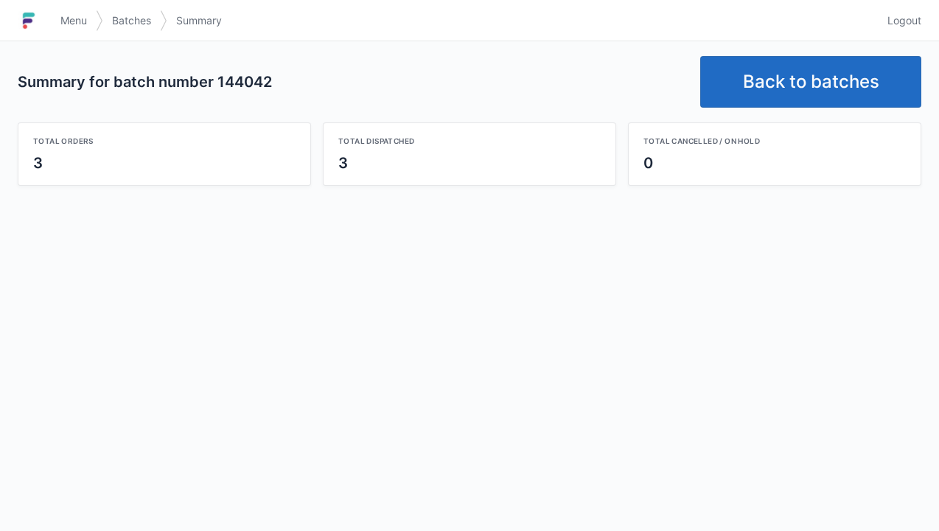
click at [825, 79] on link "Back to batches" at bounding box center [810, 82] width 221 height 52
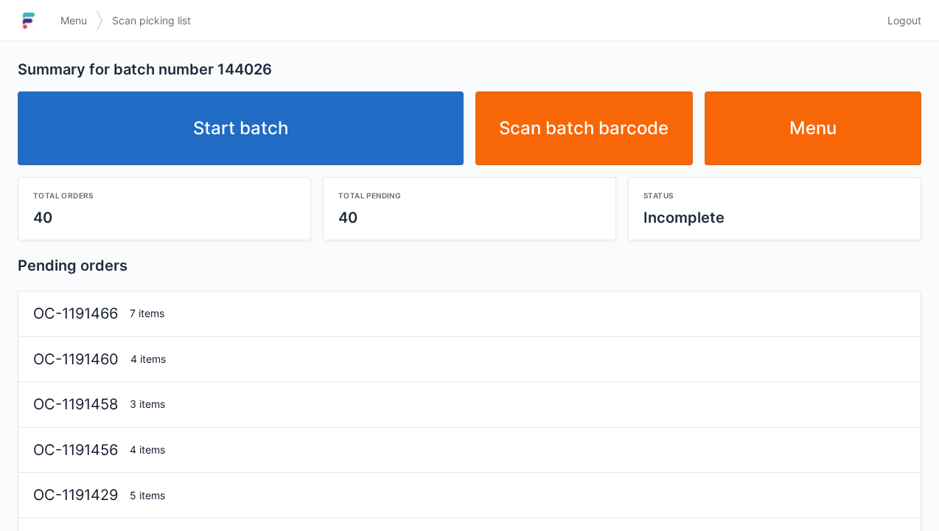
click at [264, 122] on link "Start batch" at bounding box center [241, 128] width 446 height 74
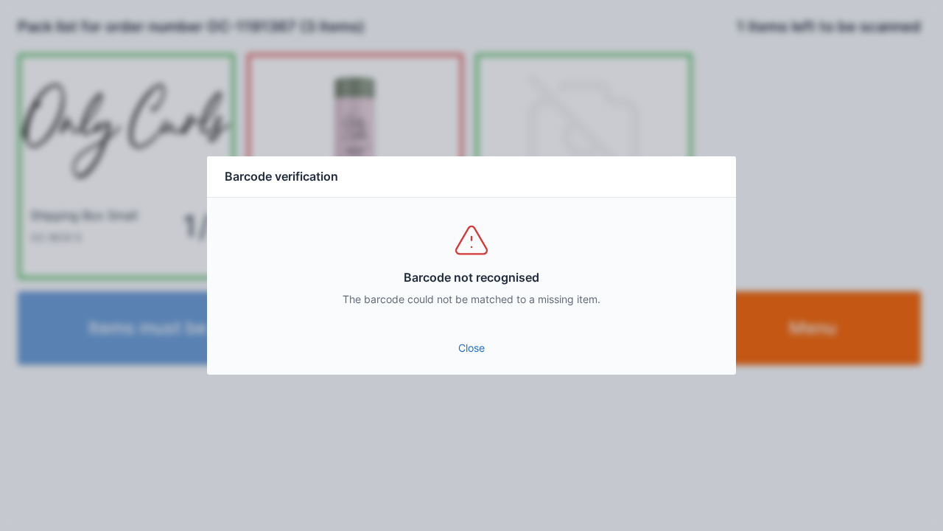
click at [473, 352] on link "Close" at bounding box center [472, 348] width 506 height 27
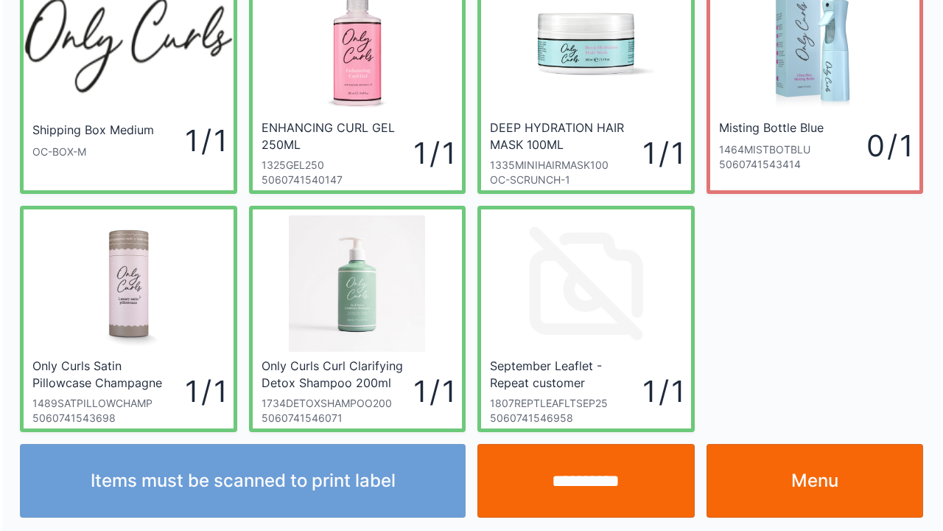
scroll to position [85, 0]
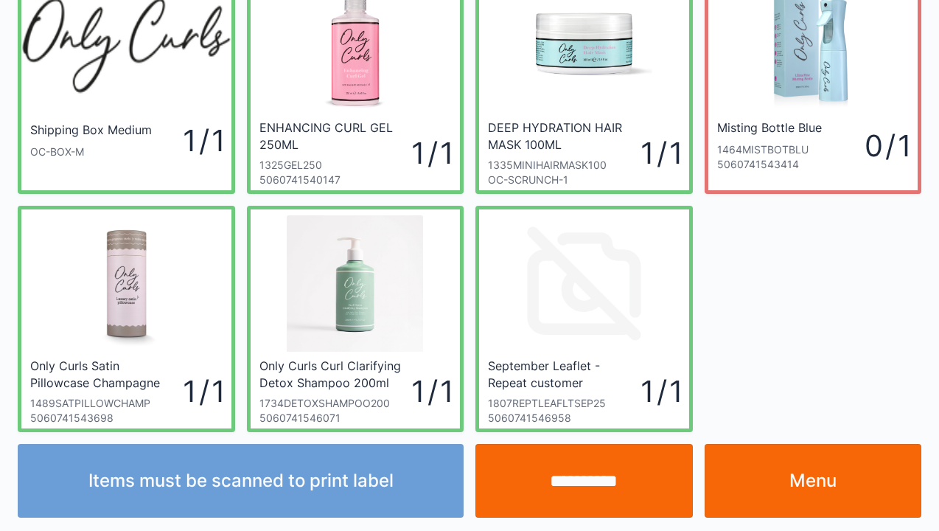
click at [585, 492] on input "**********" at bounding box center [583, 481] width 217 height 74
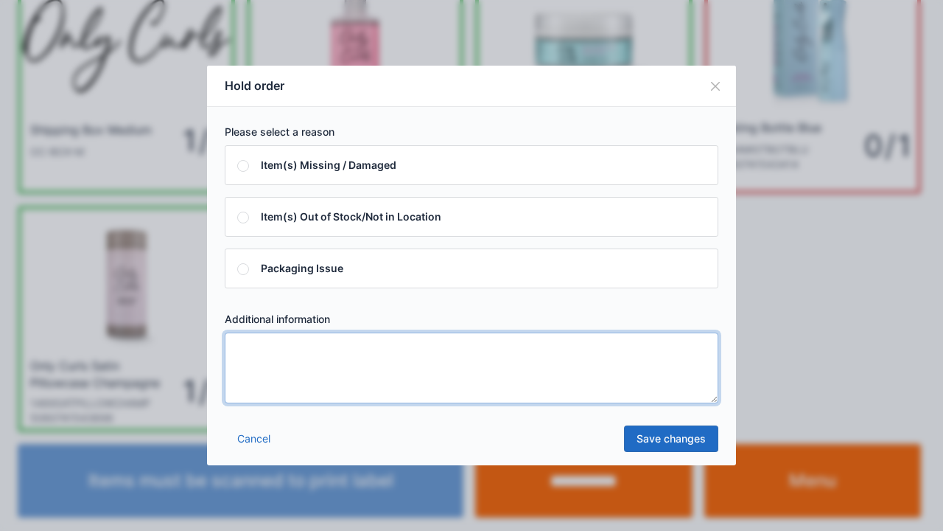
click at [248, 349] on textarea at bounding box center [472, 367] width 494 height 71
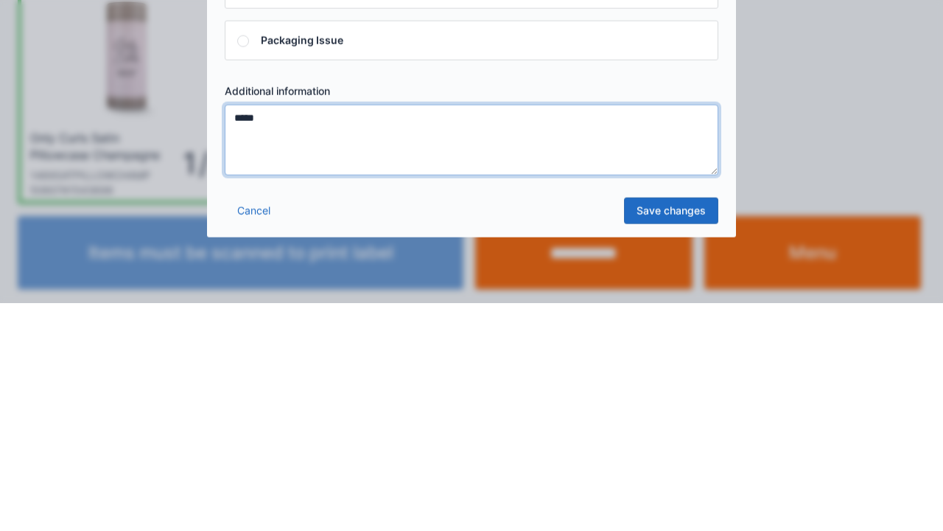
type textarea "*****"
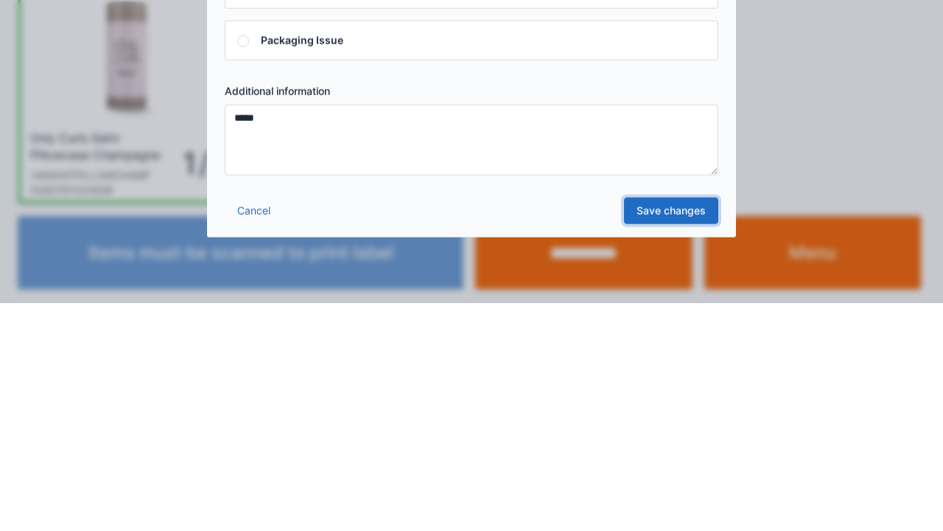
click at [674, 447] on link "Save changes" at bounding box center [671, 438] width 94 height 27
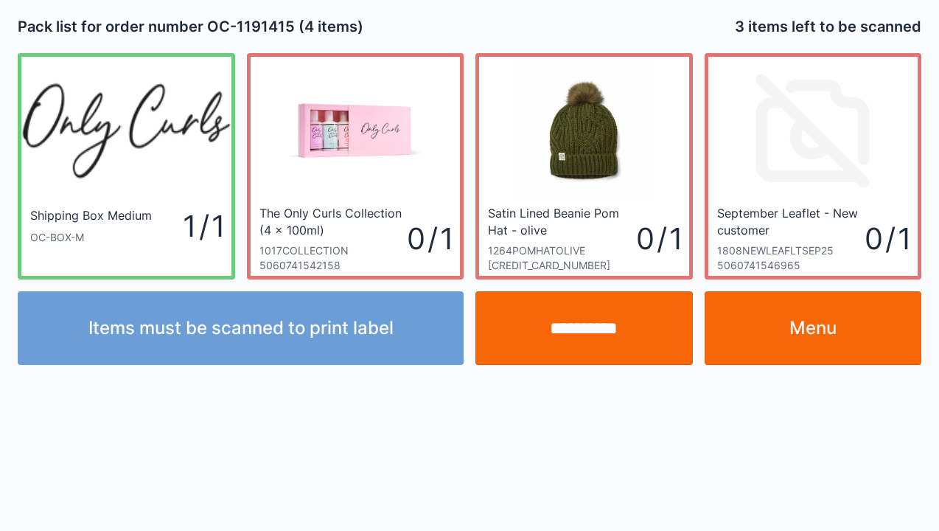
click at [824, 341] on link "Menu" at bounding box center [813, 328] width 217 height 74
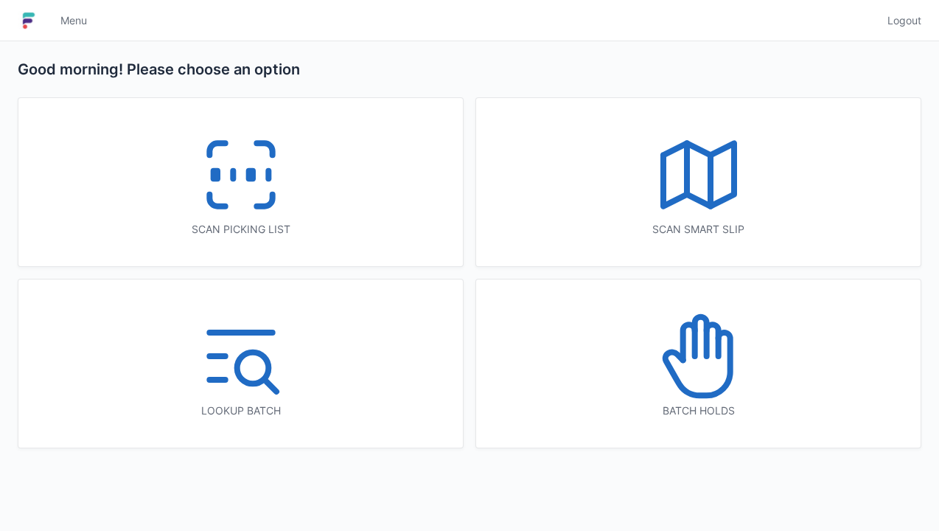
click at [244, 209] on icon at bounding box center [241, 175] width 94 height 94
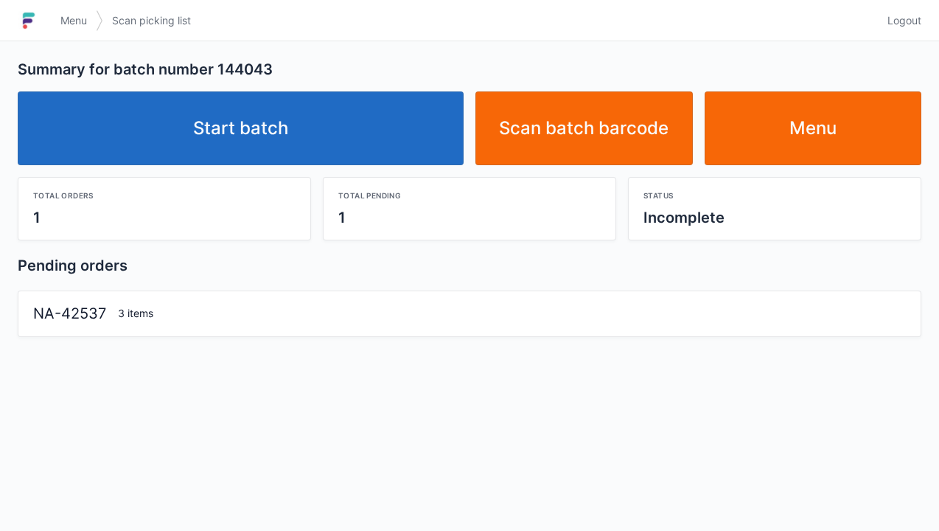
click at [248, 143] on link "Start batch" at bounding box center [241, 128] width 446 height 74
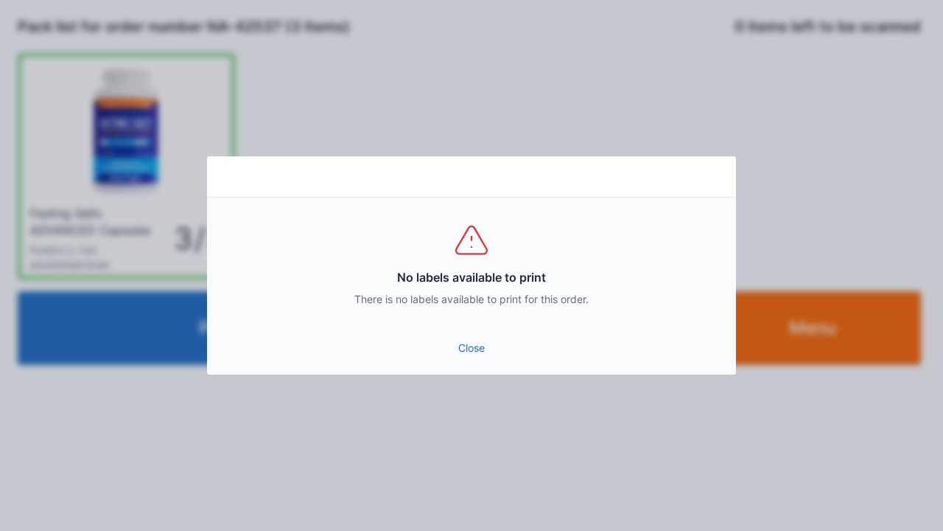
click at [471, 348] on link "Close" at bounding box center [472, 348] width 506 height 27
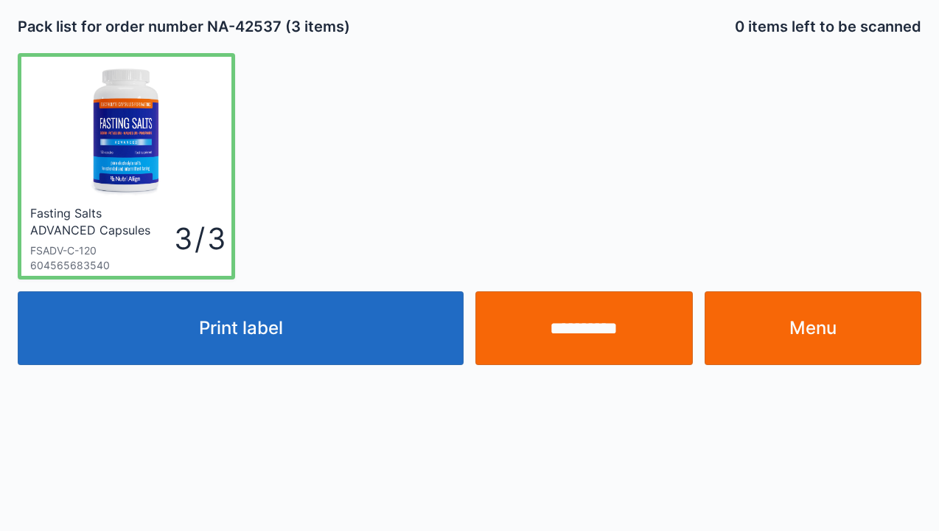
click at [252, 338] on button "Print label" at bounding box center [241, 328] width 446 height 74
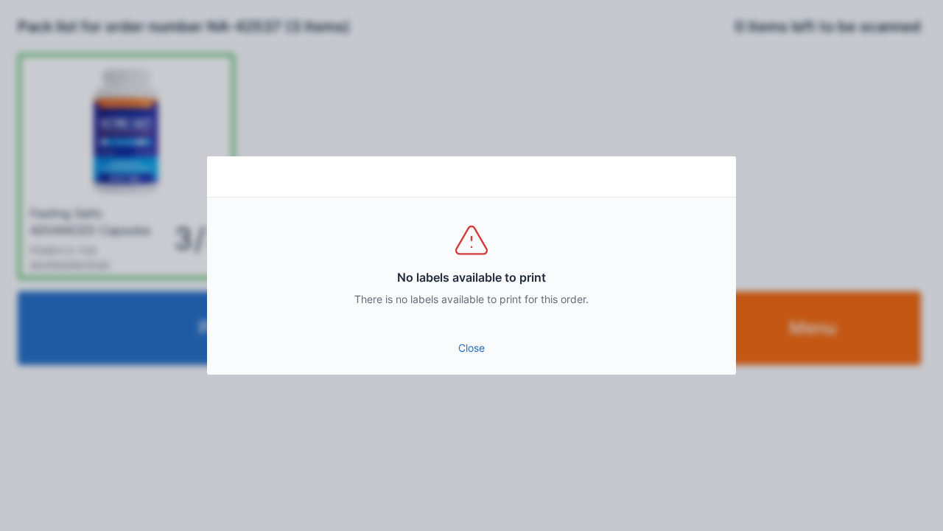
click at [476, 356] on link "Close" at bounding box center [472, 348] width 506 height 27
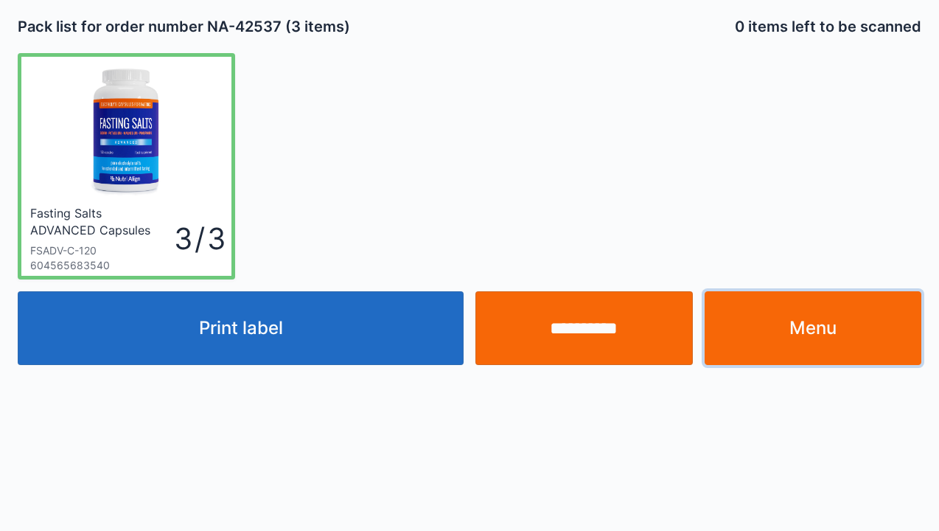
click at [819, 333] on link "Menu" at bounding box center [813, 328] width 217 height 74
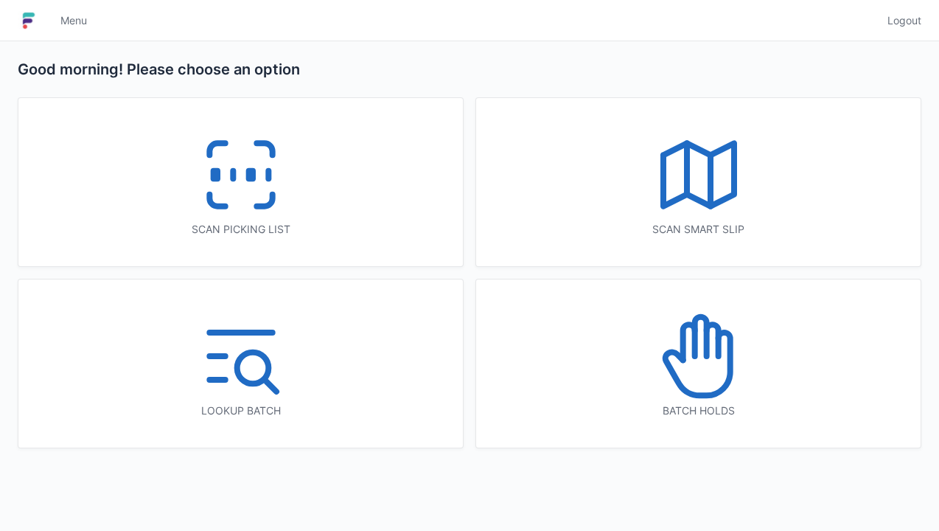
click at [252, 174] on rect at bounding box center [250, 175] width 4 height 8
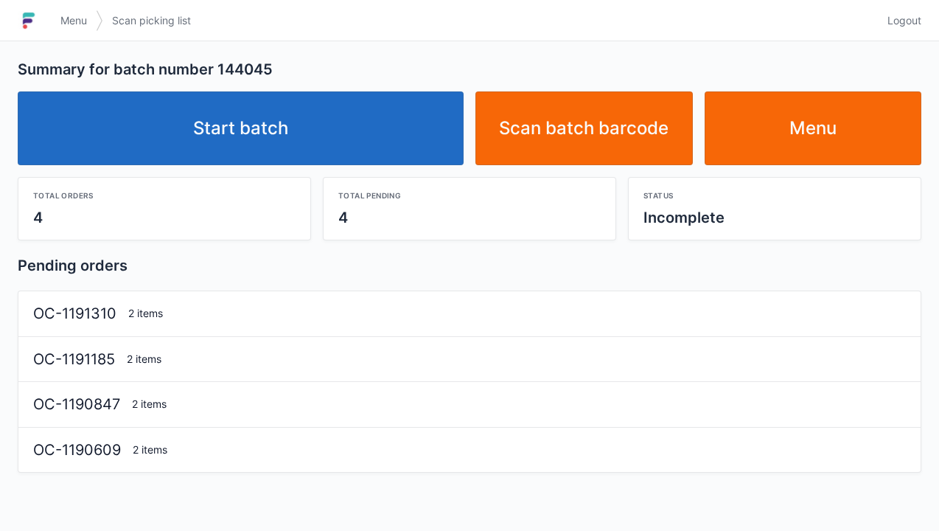
click at [254, 156] on link "Start batch" at bounding box center [241, 128] width 446 height 74
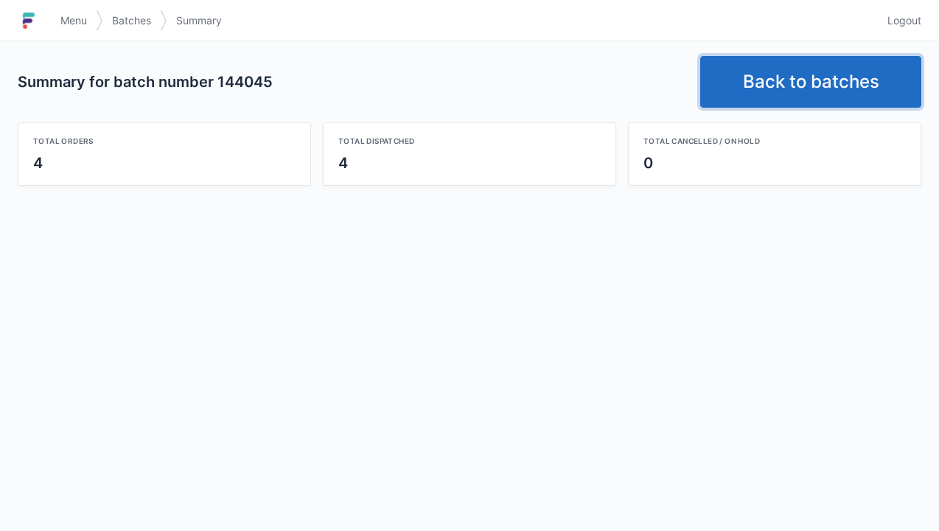
click at [814, 93] on link "Back to batches" at bounding box center [810, 82] width 221 height 52
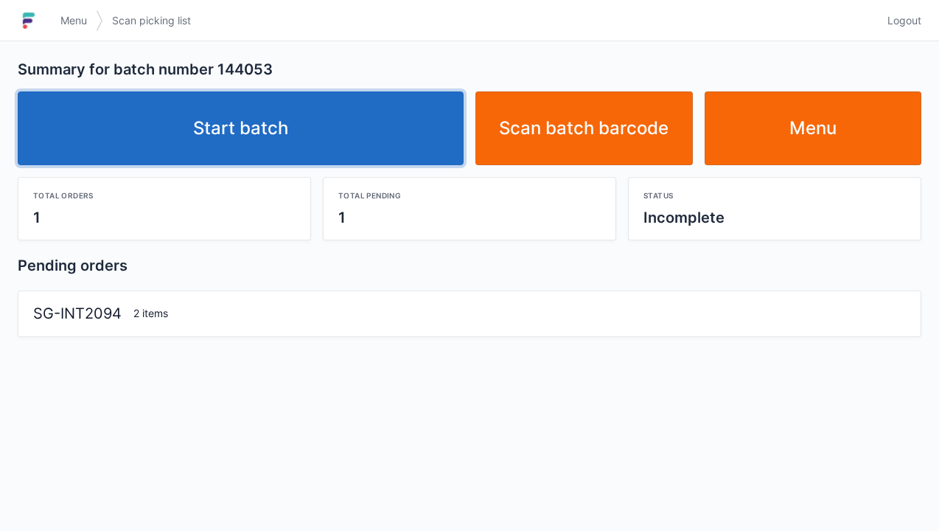
click at [265, 136] on link "Start batch" at bounding box center [241, 128] width 446 height 74
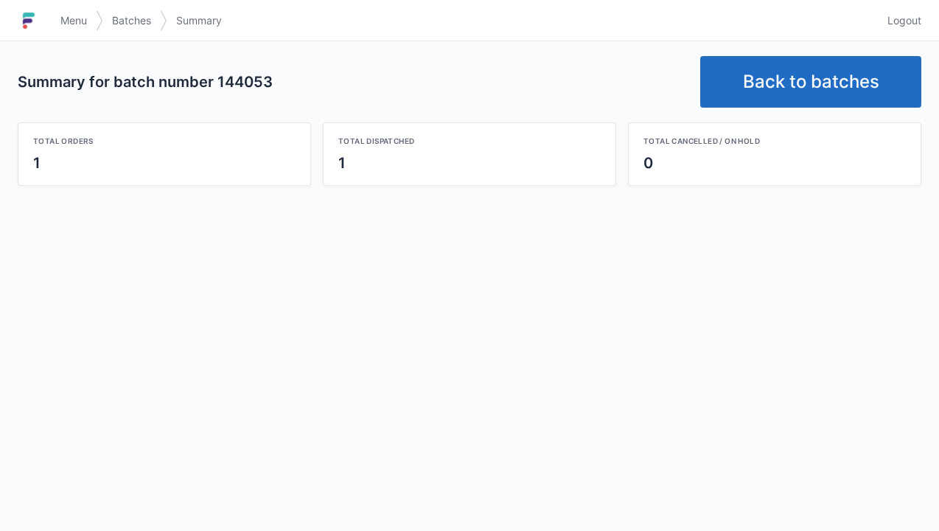
click at [811, 96] on link "Back to batches" at bounding box center [810, 82] width 221 height 52
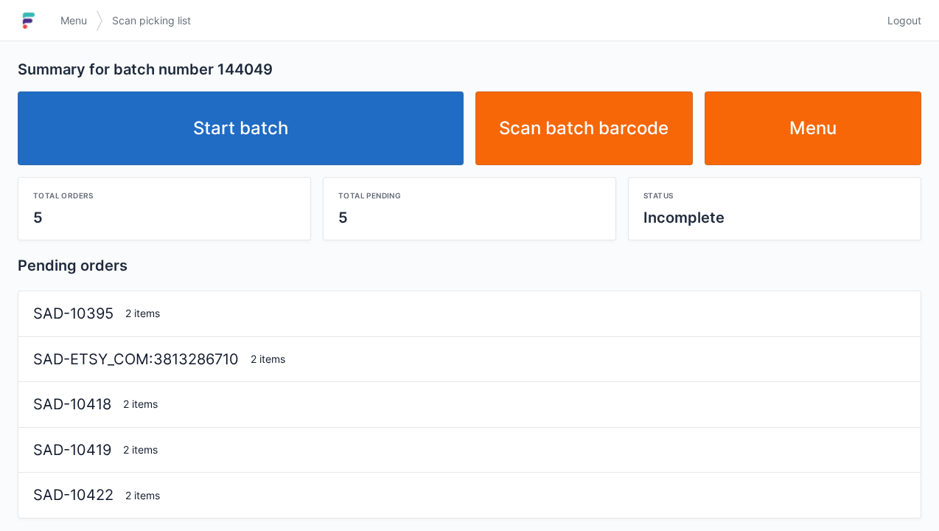
click at [318, 161] on link "Start batch" at bounding box center [241, 128] width 446 height 74
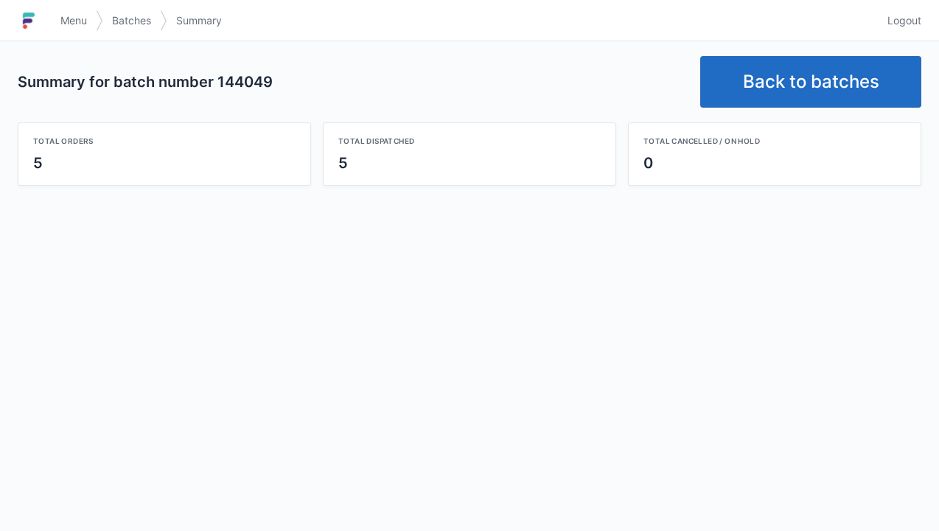
click at [831, 85] on link "Back to batches" at bounding box center [810, 82] width 221 height 52
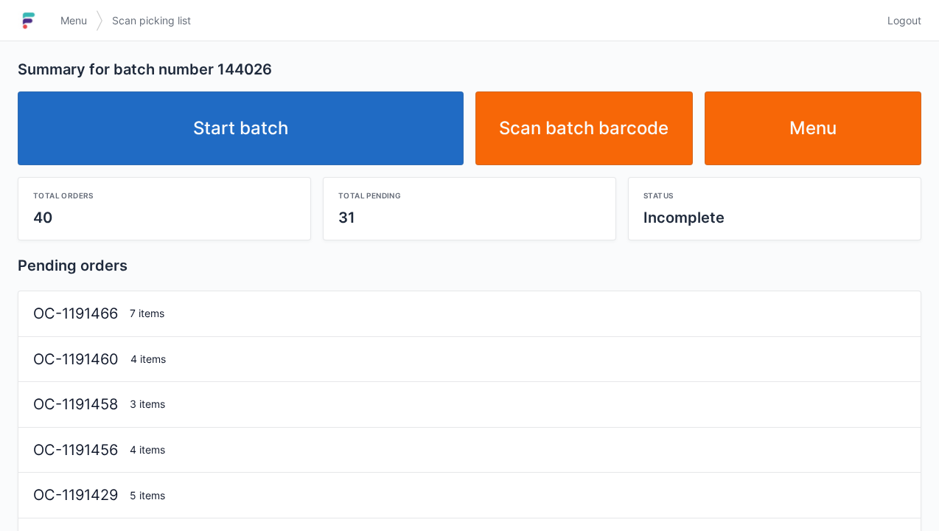
click at [267, 139] on link "Start batch" at bounding box center [241, 128] width 446 height 74
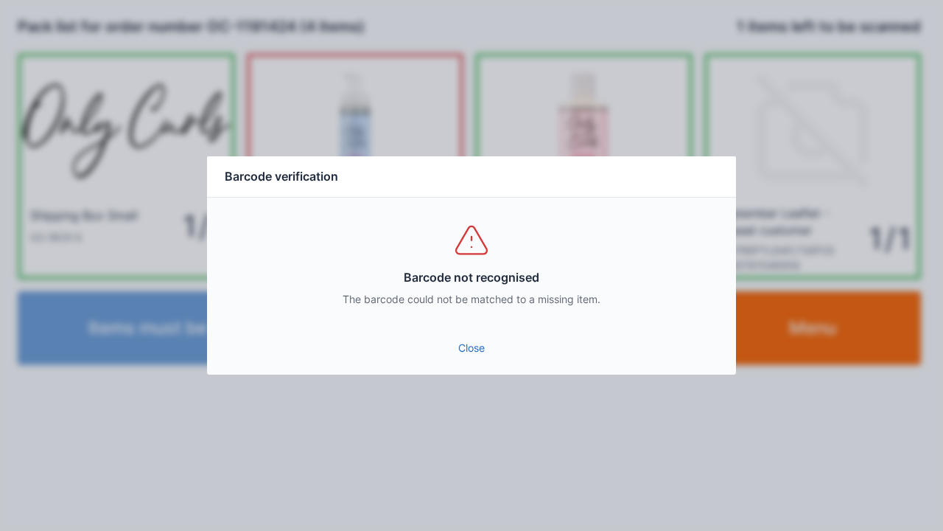
click at [474, 356] on link "Close" at bounding box center [472, 348] width 506 height 27
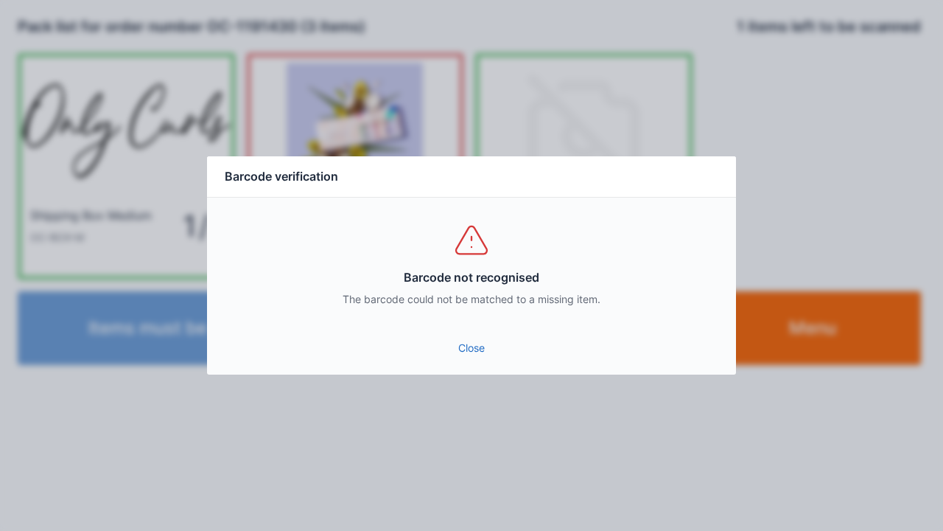
click at [469, 341] on link "Close" at bounding box center [472, 348] width 506 height 27
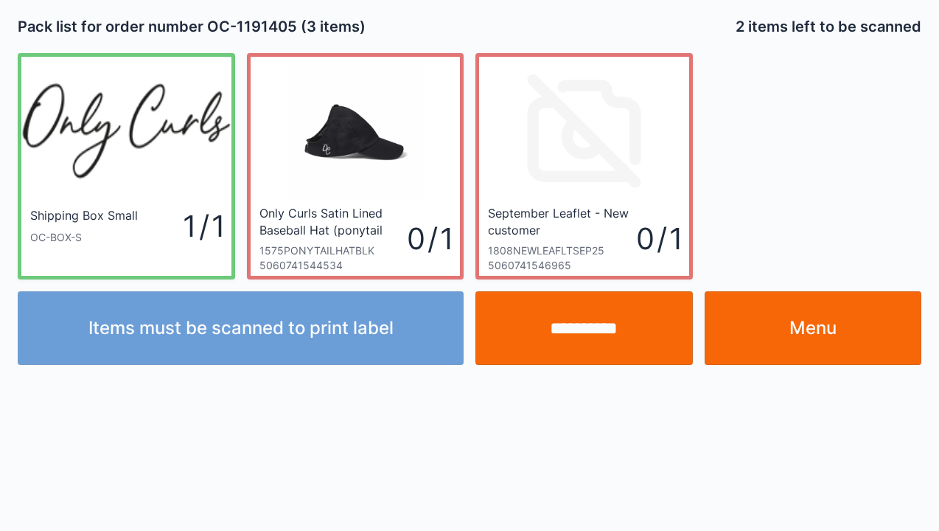
click at [798, 336] on link "Menu" at bounding box center [813, 328] width 217 height 74
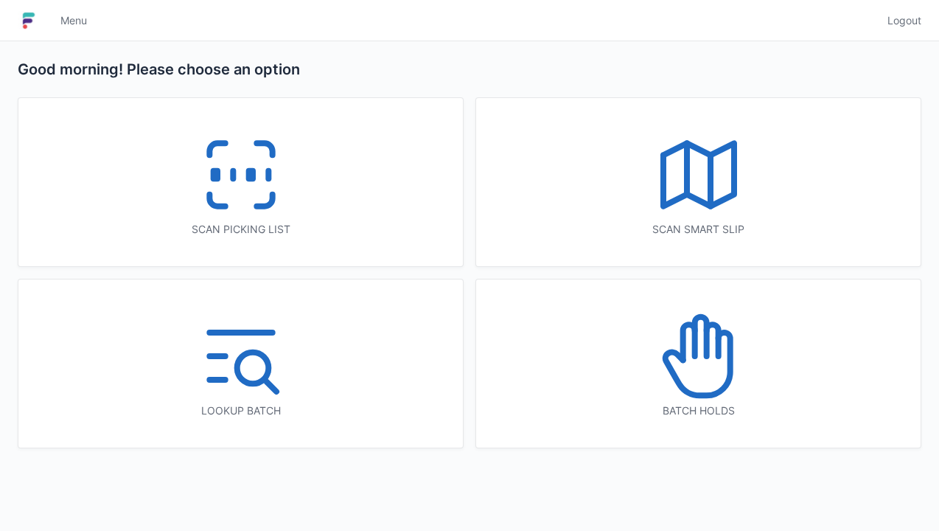
click at [691, 381] on icon at bounding box center [699, 356] width 94 height 94
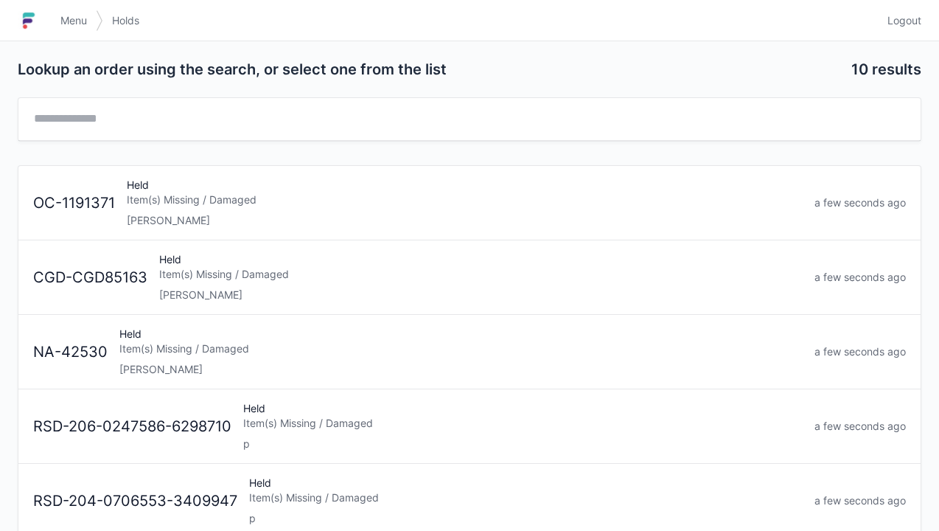
click at [147, 199] on div "Item(s) Missing / Damaged" at bounding box center [465, 199] width 676 height 15
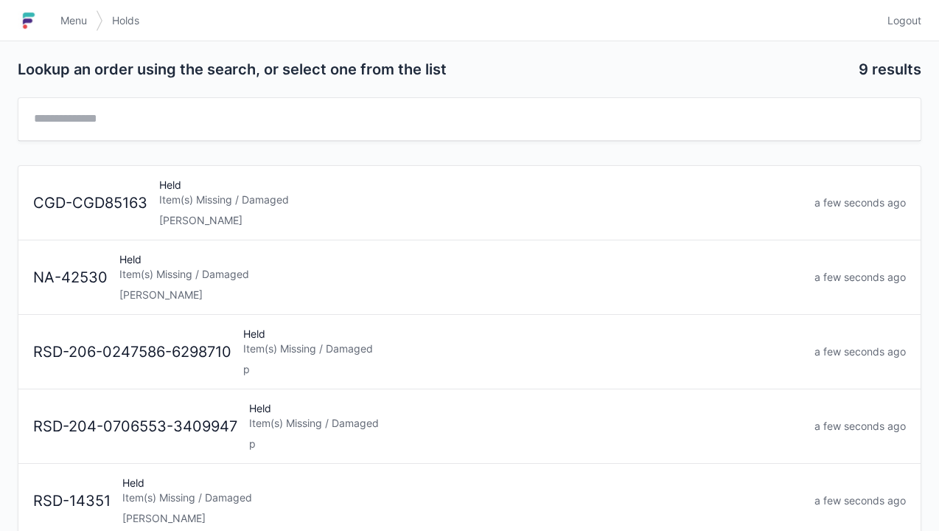
click at [73, 29] on link "Menu" at bounding box center [74, 20] width 44 height 27
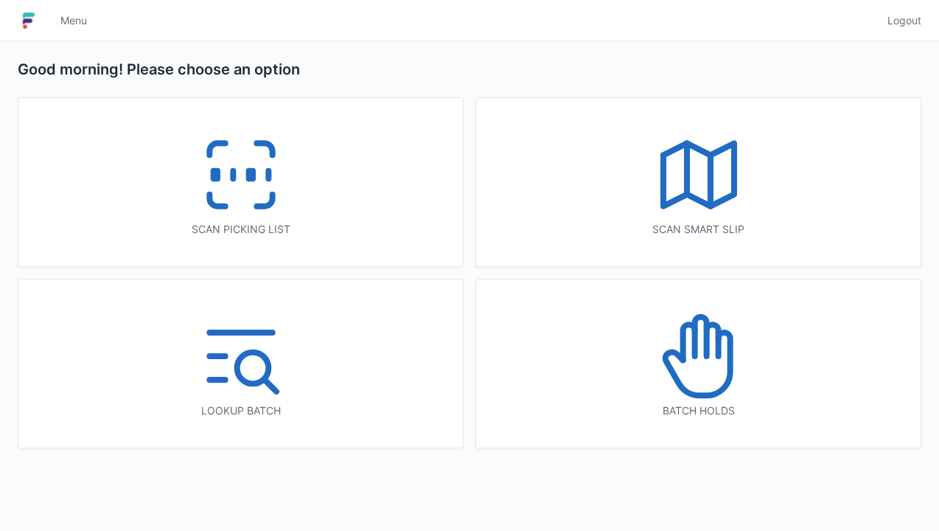
click at [263, 177] on icon at bounding box center [241, 175] width 94 height 94
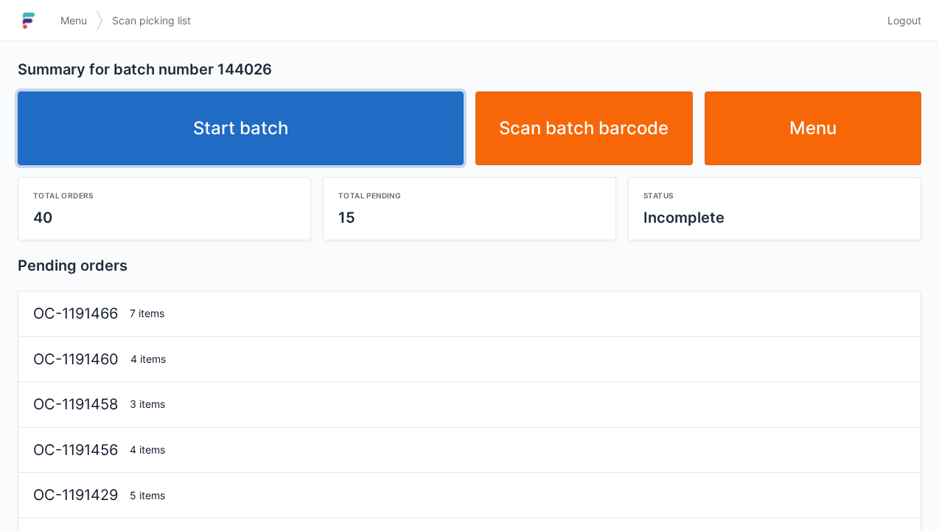
click at [273, 135] on link "Start batch" at bounding box center [241, 128] width 446 height 74
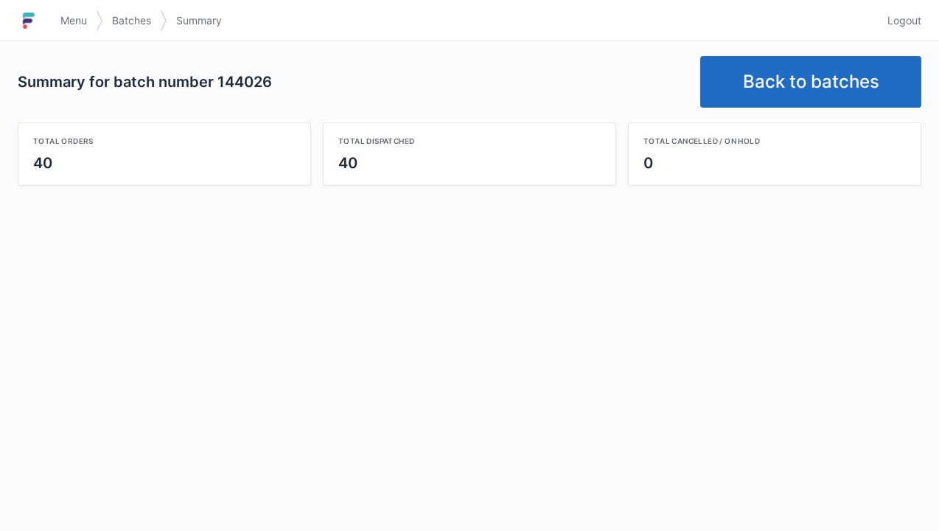
click at [806, 93] on link "Back to batches" at bounding box center [810, 82] width 221 height 52
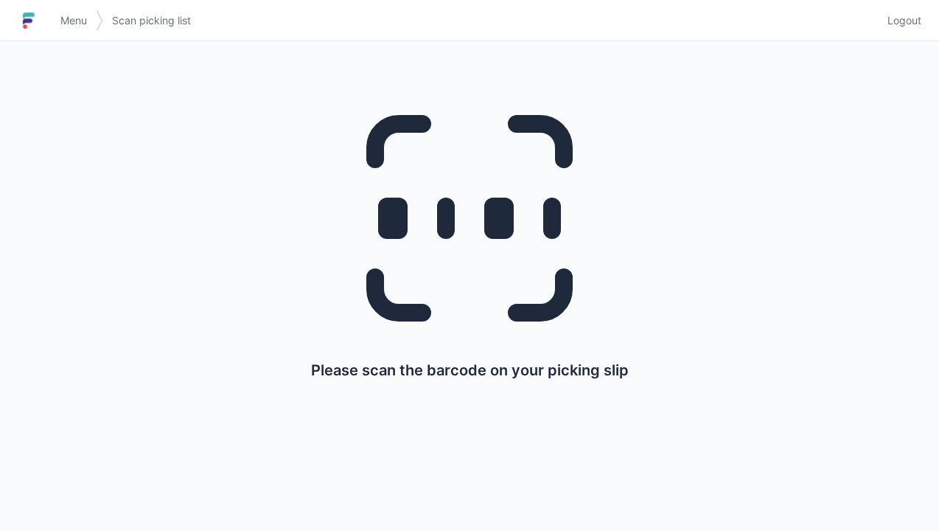
click at [69, 13] on link "Menu" at bounding box center [74, 20] width 44 height 27
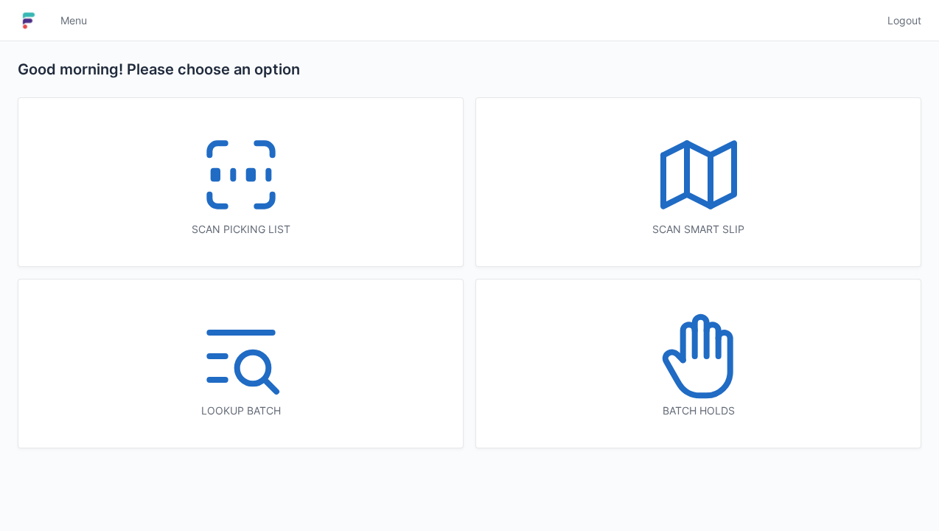
click at [700, 346] on icon at bounding box center [699, 356] width 94 height 94
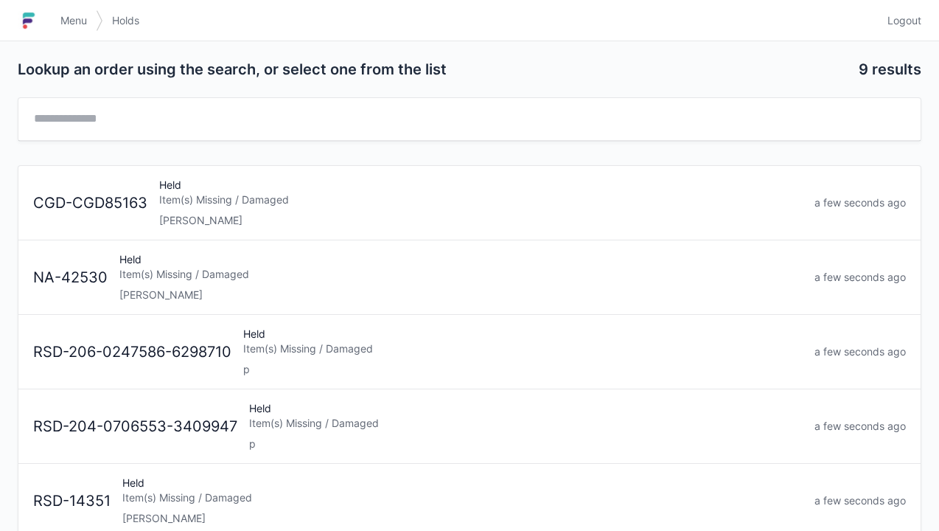
click at [167, 296] on div "[PERSON_NAME]" at bounding box center [460, 294] width 683 height 15
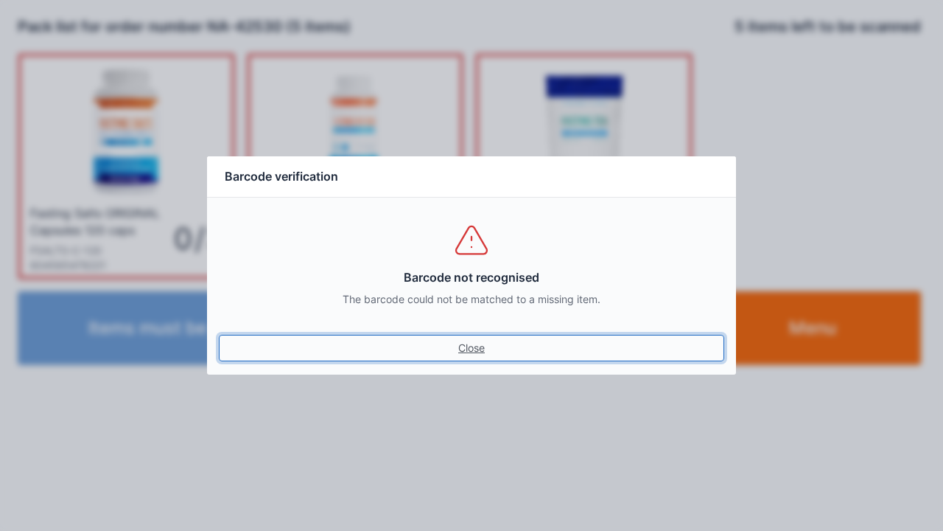
click at [480, 354] on link "Close" at bounding box center [472, 348] width 506 height 27
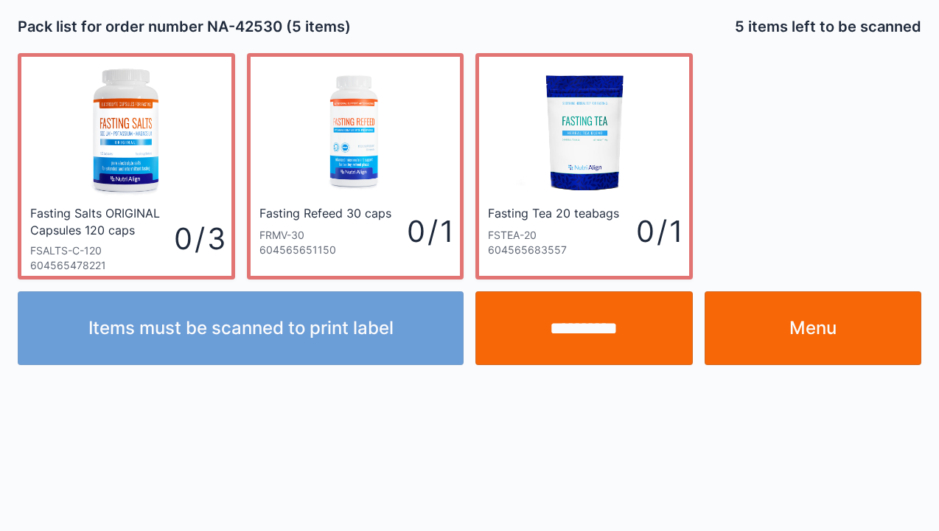
click at [810, 336] on link "Menu" at bounding box center [813, 328] width 217 height 74
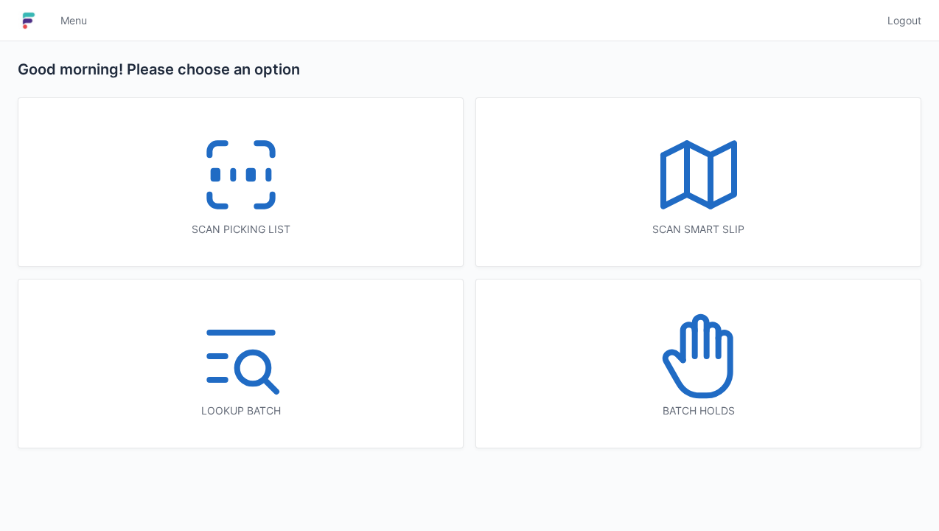
click at [710, 363] on icon at bounding box center [699, 356] width 94 height 94
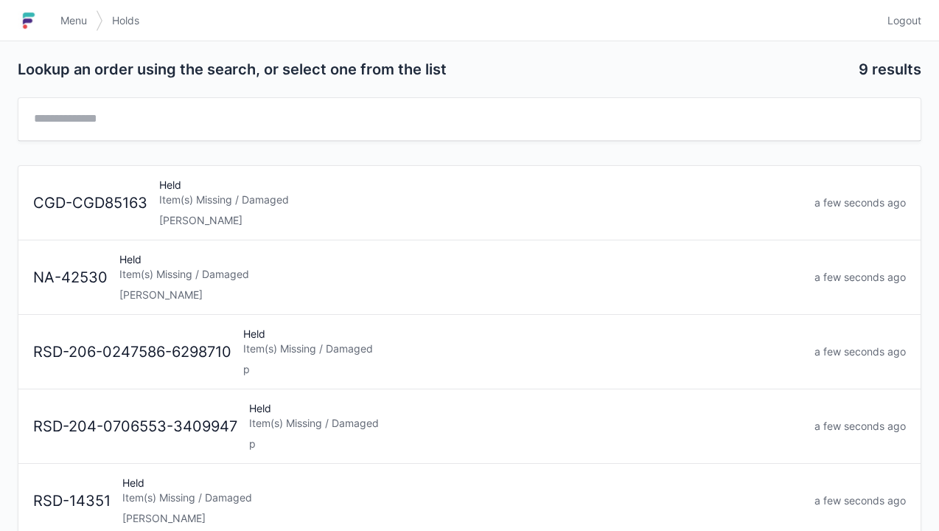
click at [363, 394] on div "RSD-204-0706553-3409947 Held Item(s) Missing / Damaged p a few seconds ago" at bounding box center [469, 420] width 884 height 62
click at [365, 380] on link "RSD-206-0247586-6298710 Held Item(s) Missing / Damaged p a few seconds ago" at bounding box center [469, 352] width 902 height 74
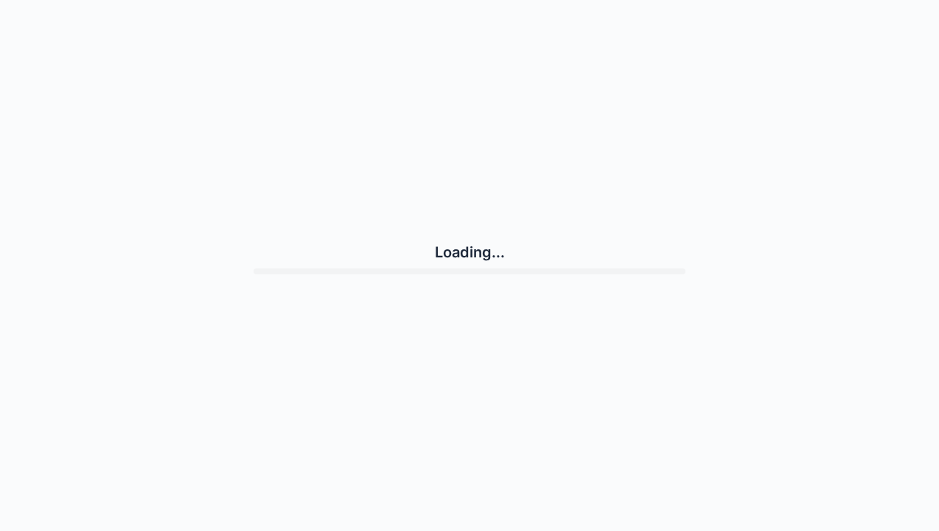
click at [177, 88] on div "Loading..." at bounding box center [470, 258] width 904 height 504
click at [172, 81] on div "Loading..." at bounding box center [470, 258] width 904 height 504
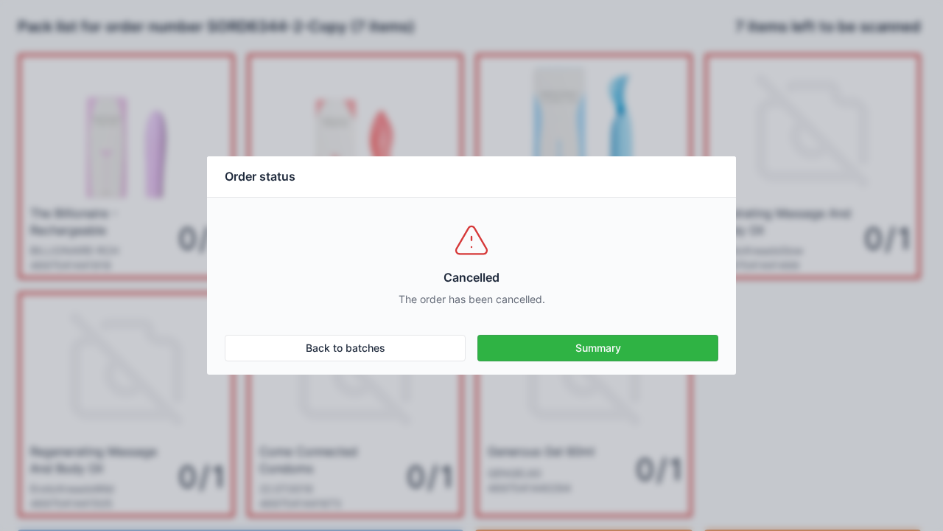
click at [842, 386] on div "Order status Cancelled The order has been cancelled. Back to batches Summary" at bounding box center [471, 265] width 943 height 531
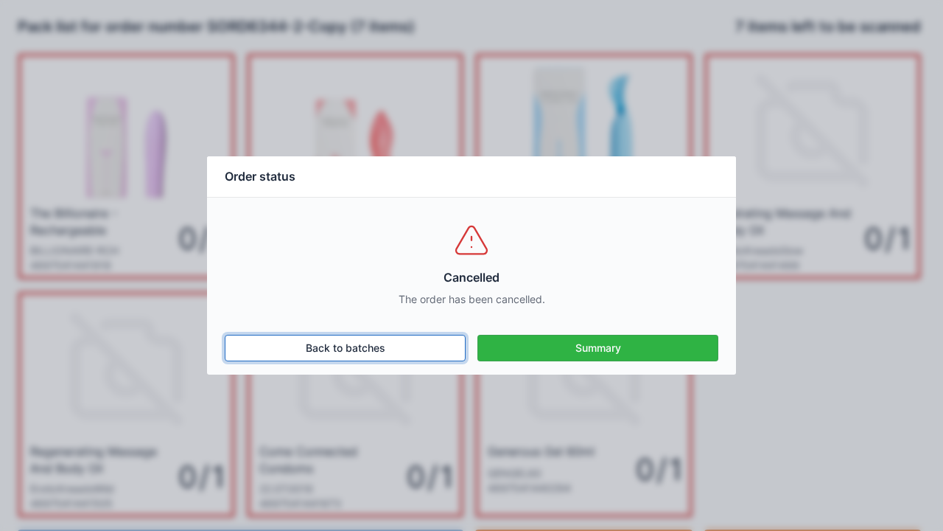
click at [351, 357] on link "Back to batches" at bounding box center [345, 348] width 241 height 27
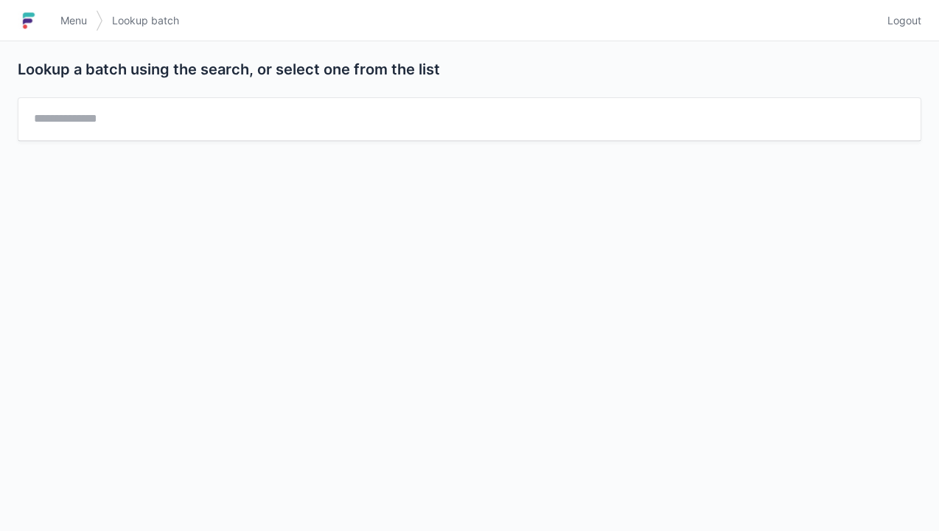
click at [72, 26] on span "Menu" at bounding box center [73, 20] width 27 height 15
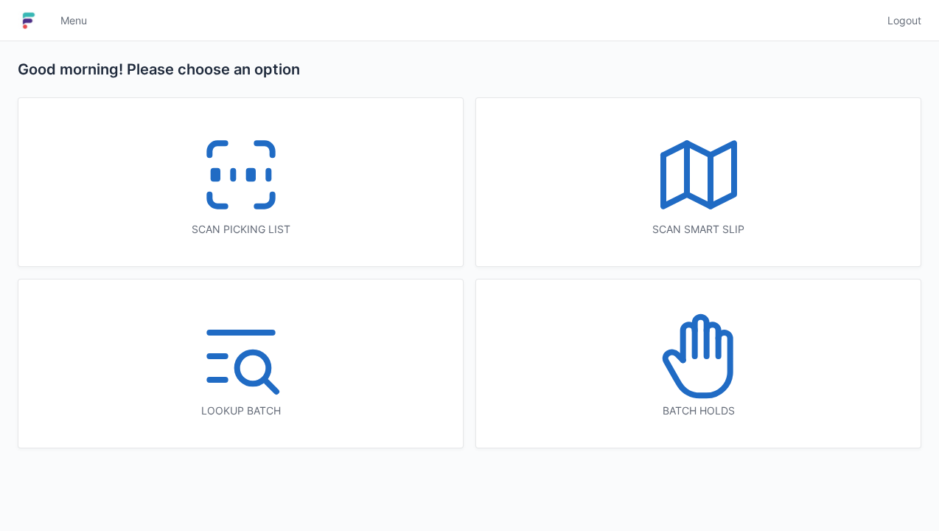
click at [704, 359] on icon at bounding box center [699, 356] width 94 height 94
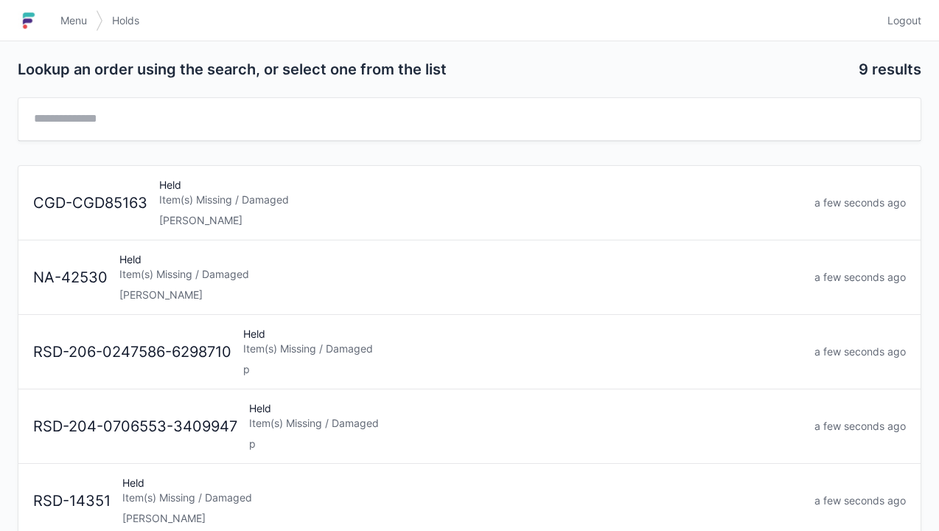
click at [158, 278] on div "Item(s) Missing / Damaged" at bounding box center [460, 274] width 683 height 15
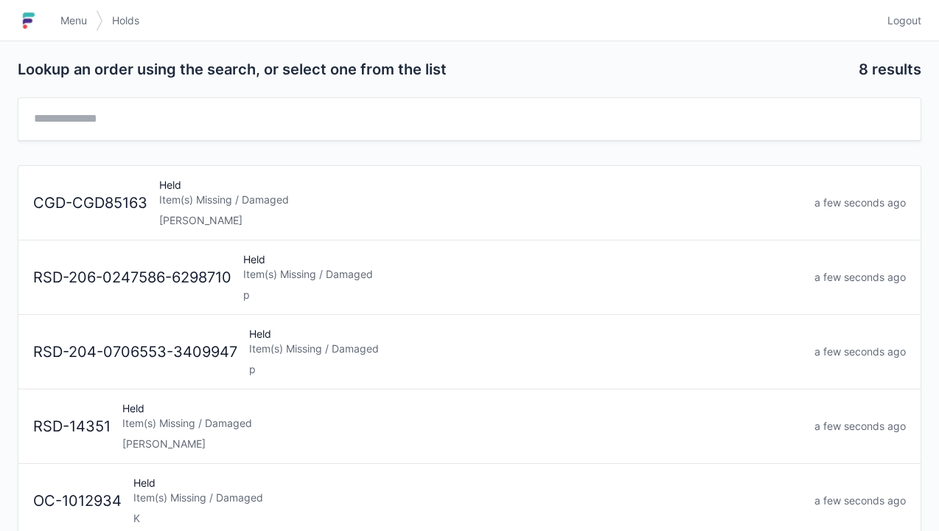
click at [215, 214] on div "[PERSON_NAME]" at bounding box center [480, 220] width 643 height 15
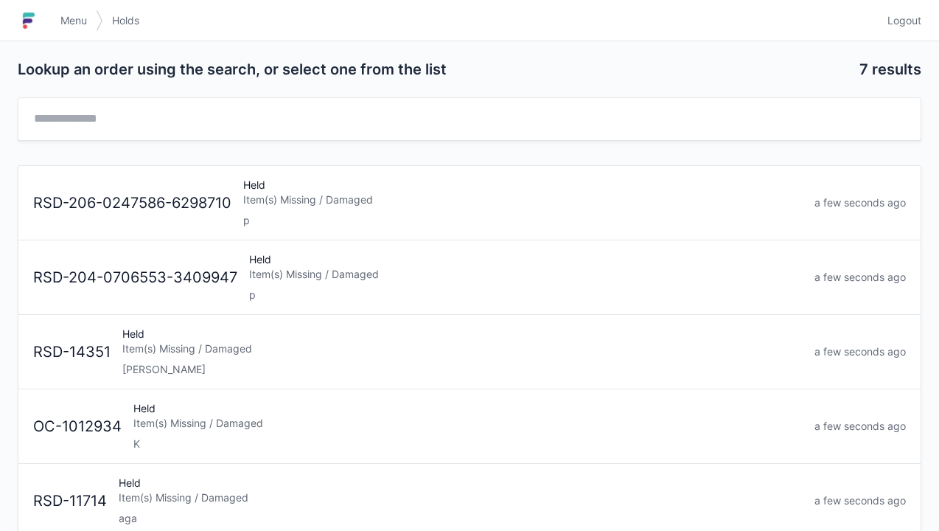
click at [72, 29] on link "Menu" at bounding box center [74, 20] width 44 height 27
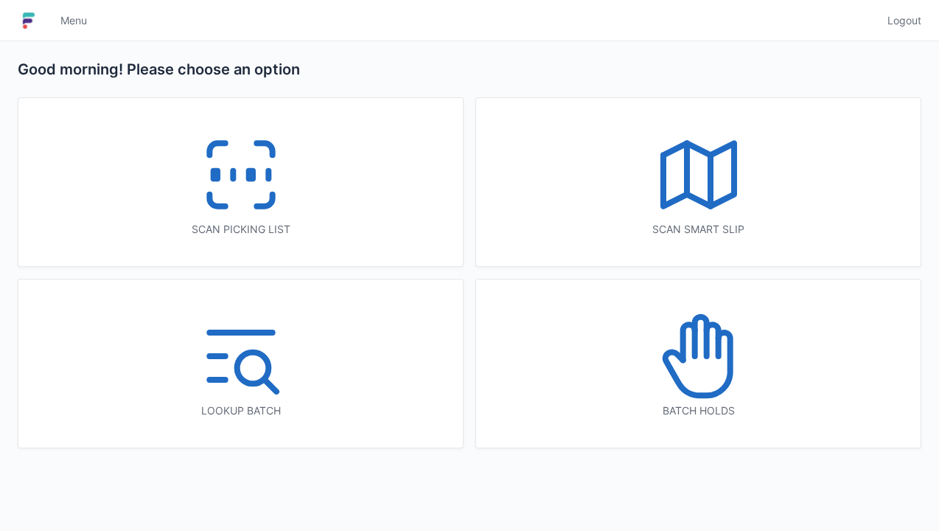
click at [235, 197] on icon at bounding box center [241, 175] width 94 height 94
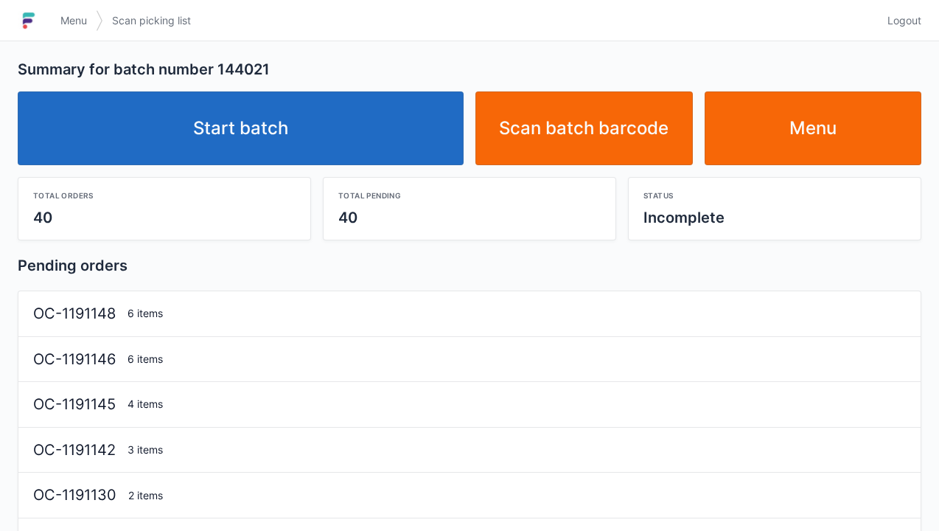
click at [259, 153] on link "Start batch" at bounding box center [241, 128] width 446 height 74
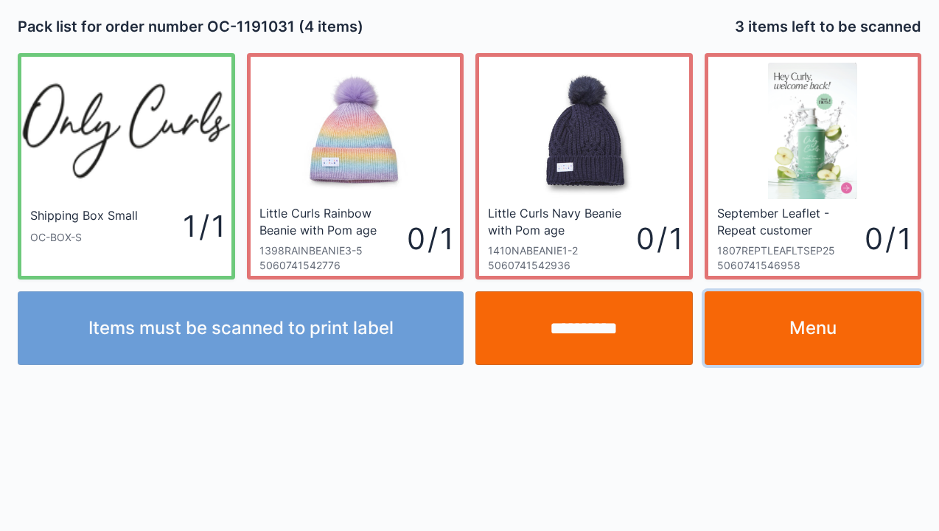
click at [823, 343] on link "Menu" at bounding box center [813, 328] width 217 height 74
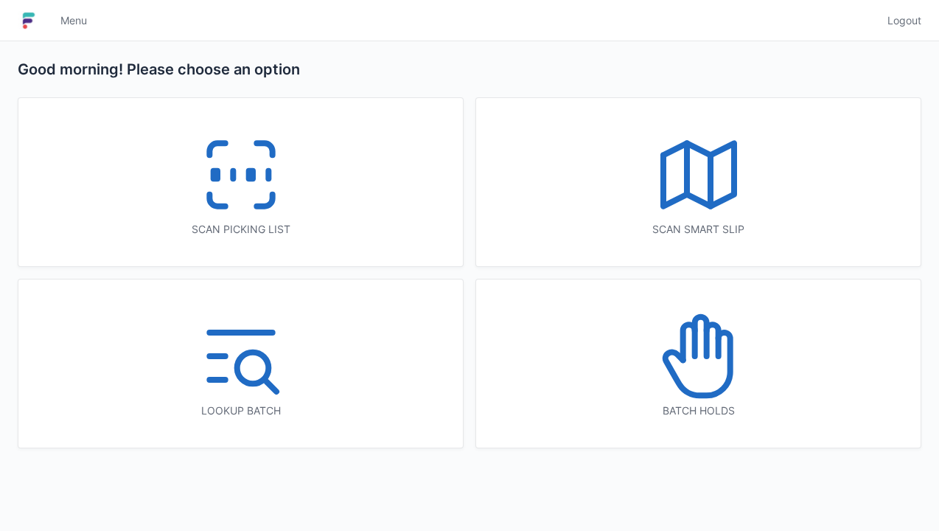
click at [270, 208] on icon at bounding box center [241, 175] width 94 height 94
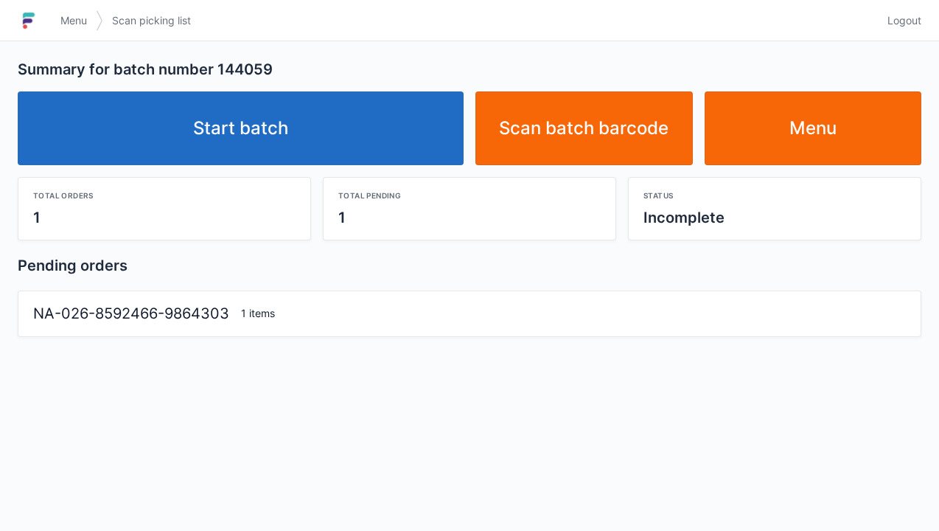
click at [290, 148] on link "Start batch" at bounding box center [241, 128] width 446 height 74
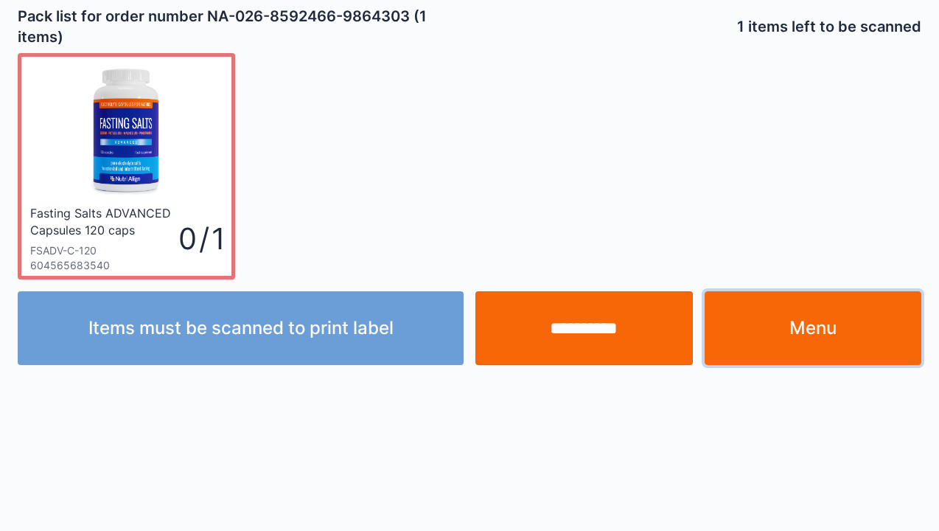
click at [803, 346] on link "Menu" at bounding box center [813, 328] width 217 height 74
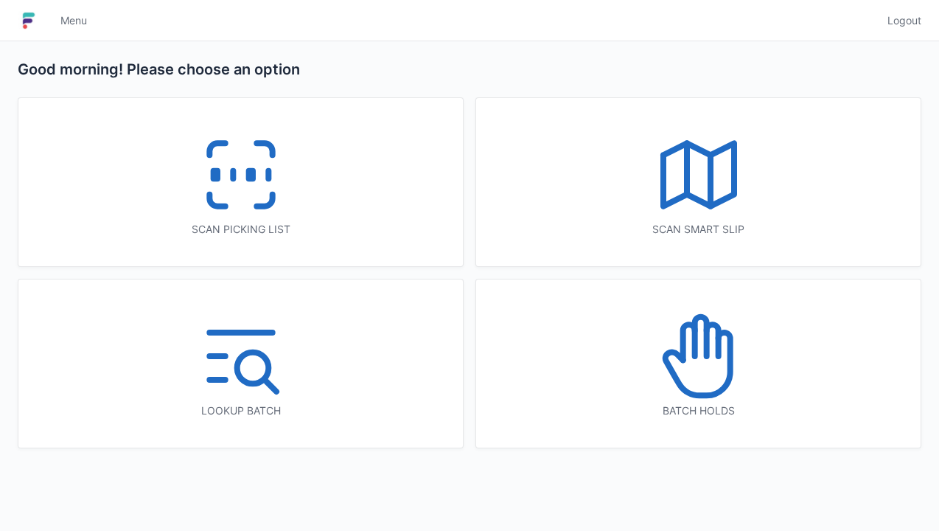
click at [217, 200] on icon at bounding box center [241, 175] width 94 height 94
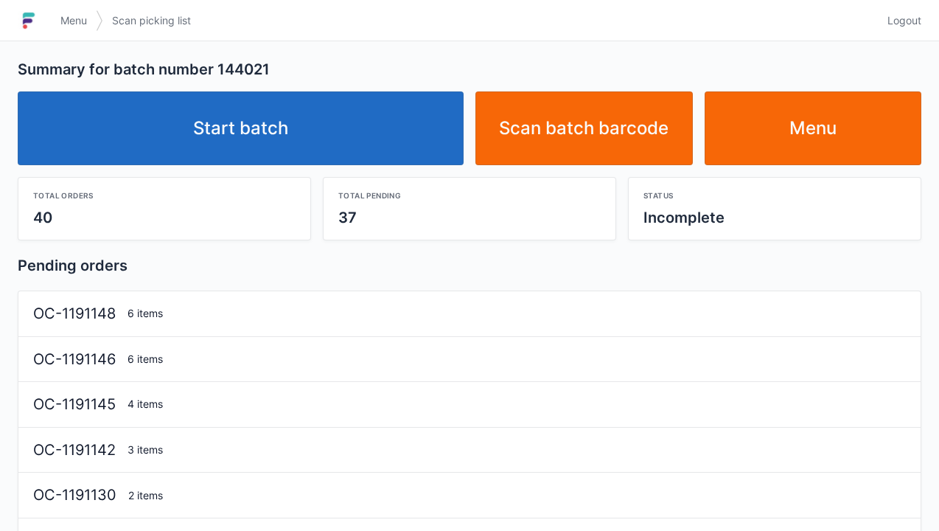
click at [260, 140] on link "Start batch" at bounding box center [241, 128] width 446 height 74
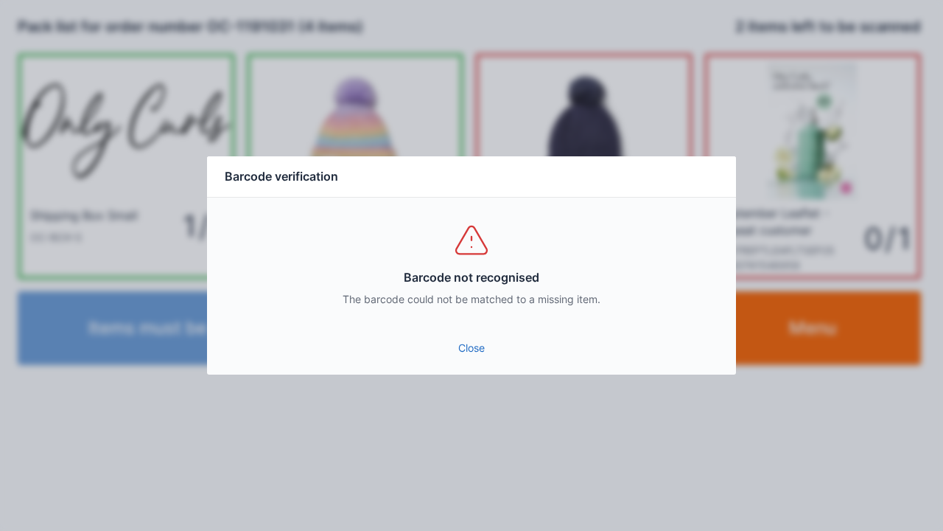
click at [489, 349] on link "Close" at bounding box center [472, 348] width 506 height 27
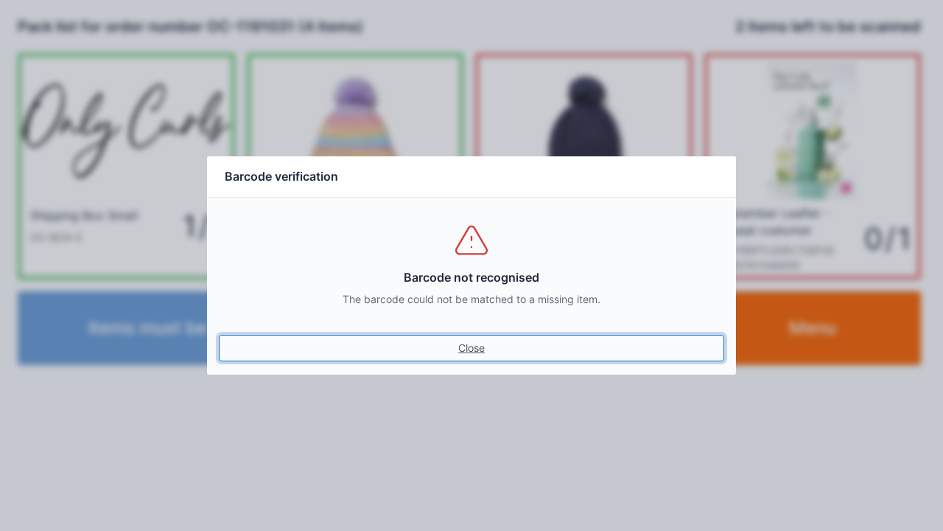
click at [491, 351] on link "Close" at bounding box center [472, 348] width 506 height 27
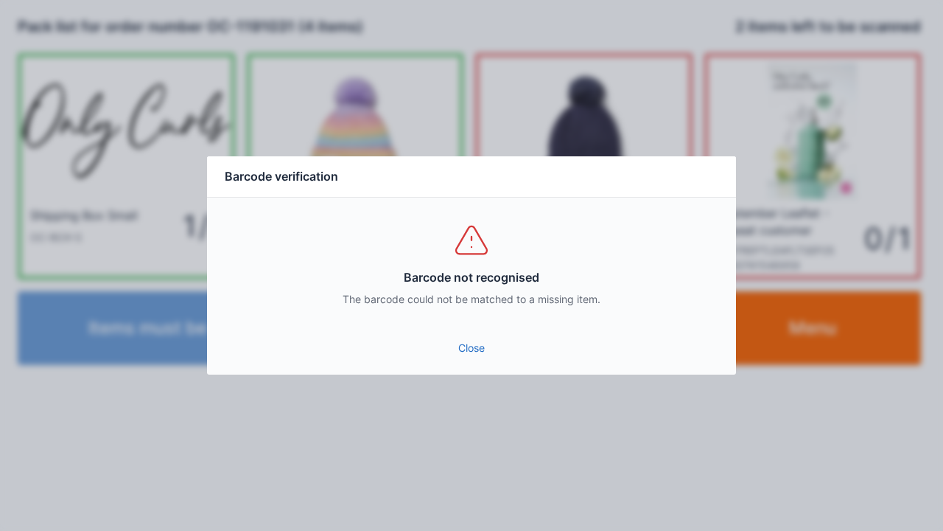
click at [476, 345] on link "Close" at bounding box center [472, 348] width 506 height 27
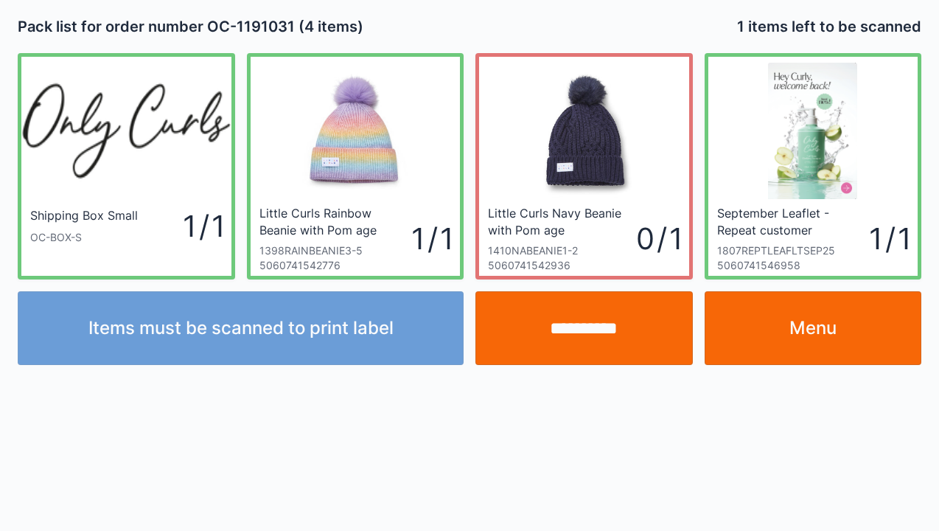
click at [584, 337] on input "**********" at bounding box center [583, 328] width 217 height 74
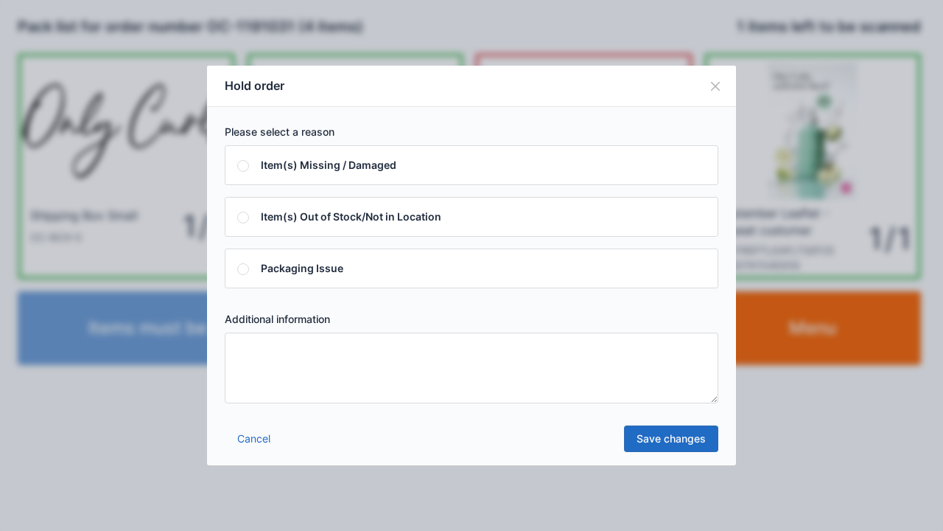
click at [244, 350] on textarea at bounding box center [472, 367] width 494 height 71
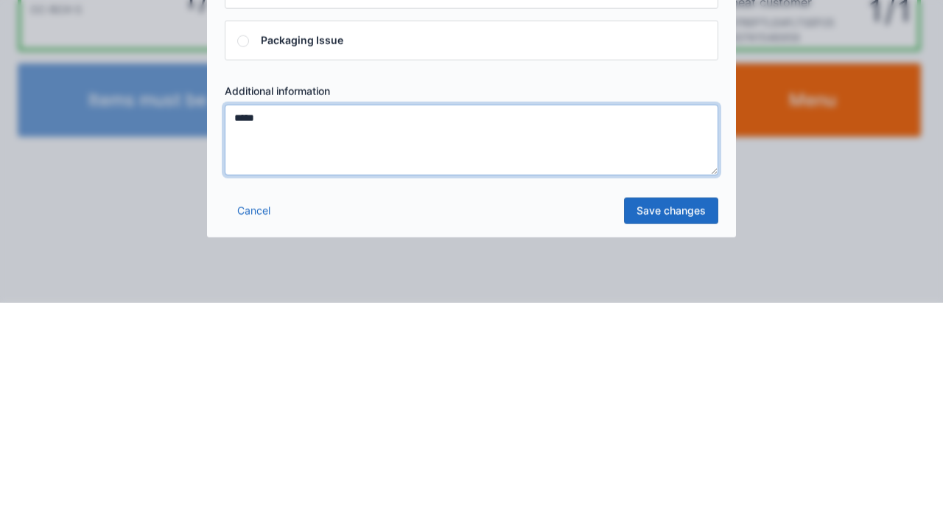
type textarea "*****"
click at [676, 440] on link "Save changes" at bounding box center [671, 438] width 94 height 27
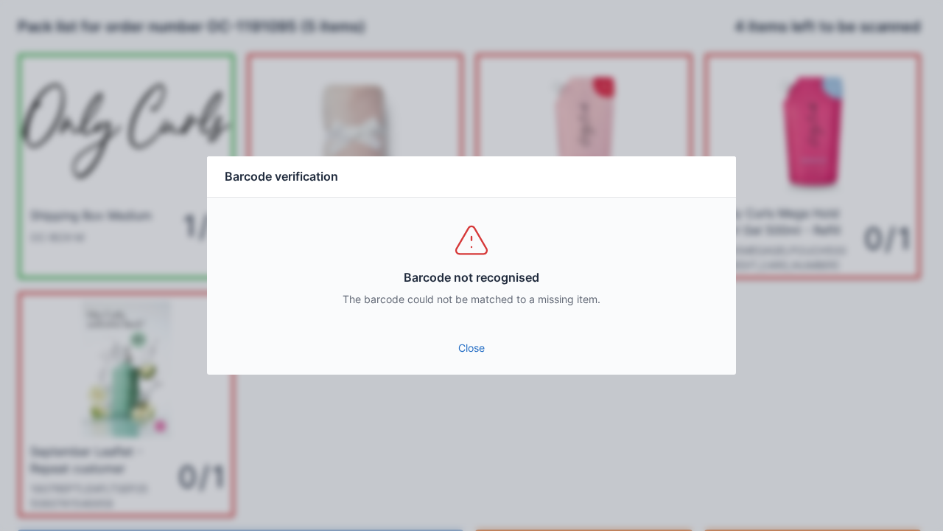
click at [467, 345] on link "Close" at bounding box center [472, 348] width 506 height 27
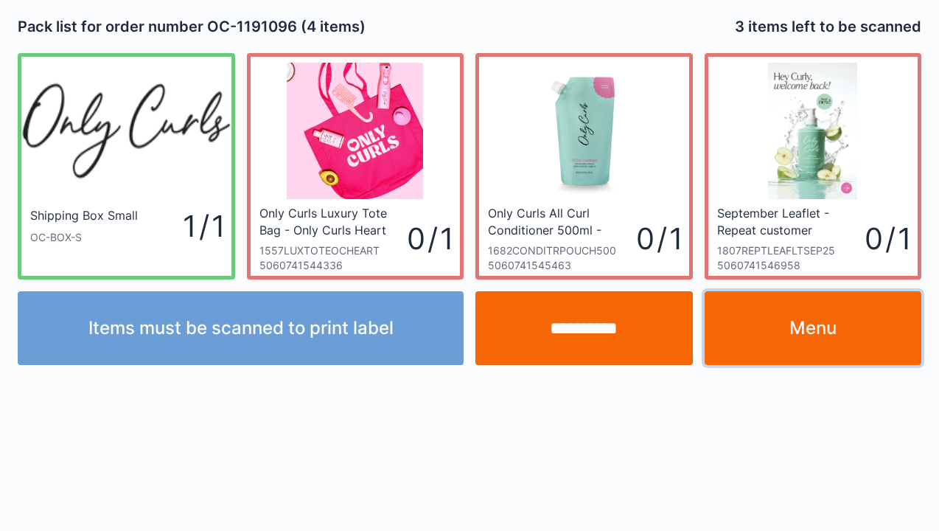
click at [822, 351] on link "Menu" at bounding box center [813, 328] width 217 height 74
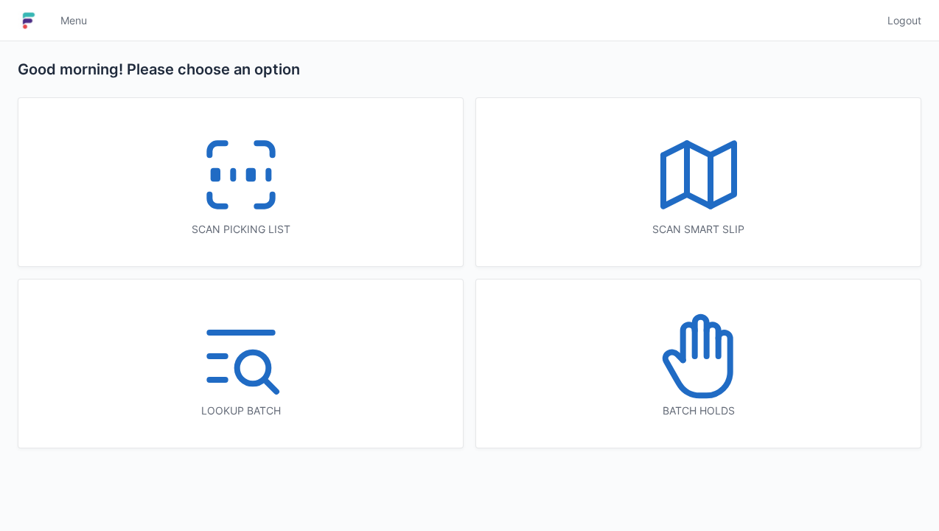
click at [241, 179] on icon at bounding box center [241, 175] width 94 height 94
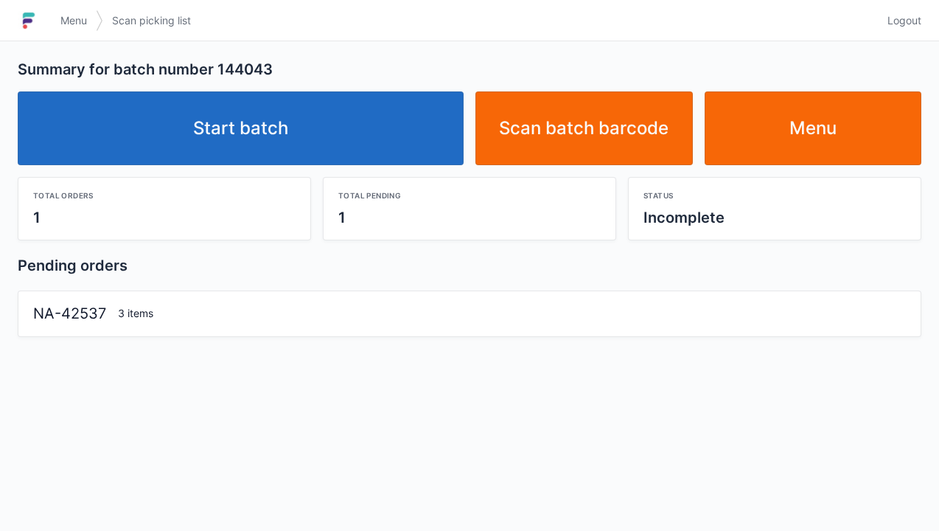
click at [254, 144] on link "Start batch" at bounding box center [241, 128] width 446 height 74
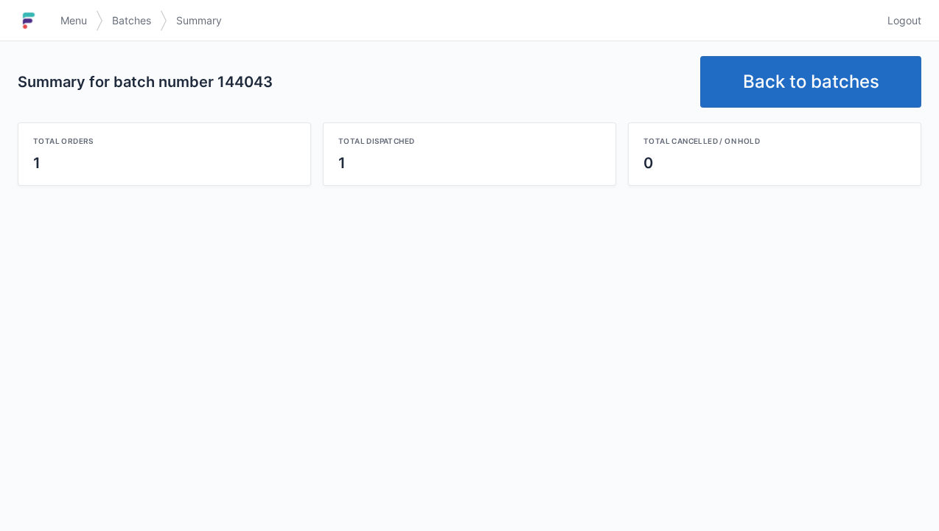
click at [804, 93] on link "Back to batches" at bounding box center [810, 82] width 221 height 52
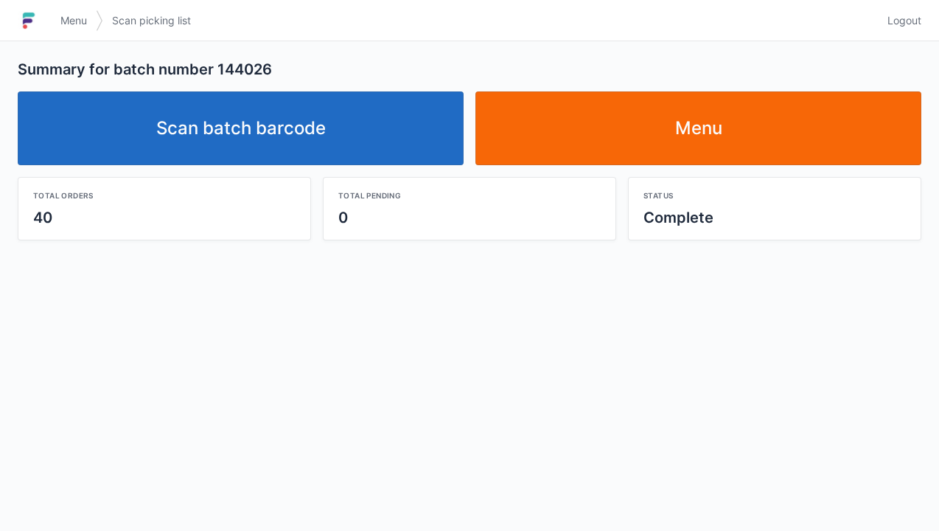
click at [266, 132] on link "Scan batch barcode" at bounding box center [241, 128] width 446 height 74
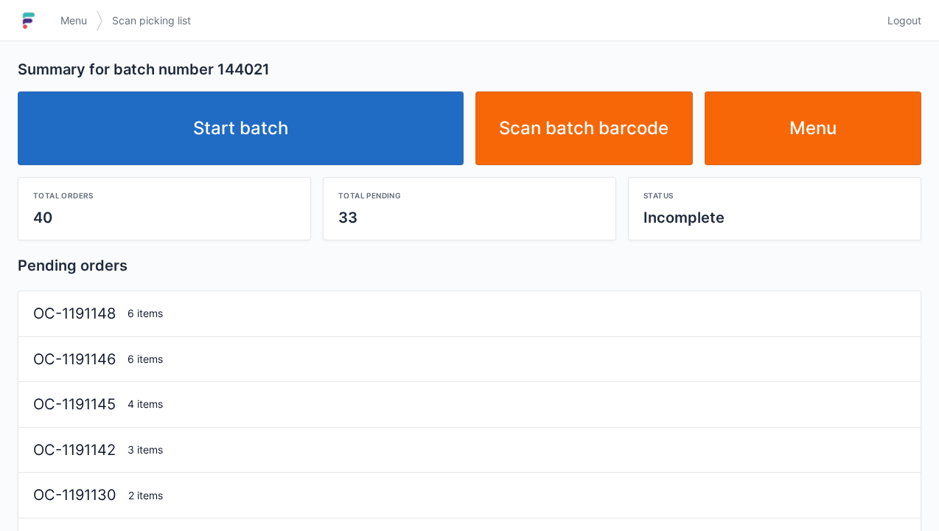
click at [290, 149] on link "Start batch" at bounding box center [241, 128] width 446 height 74
